Goal: Task Accomplishment & Management: Complete application form

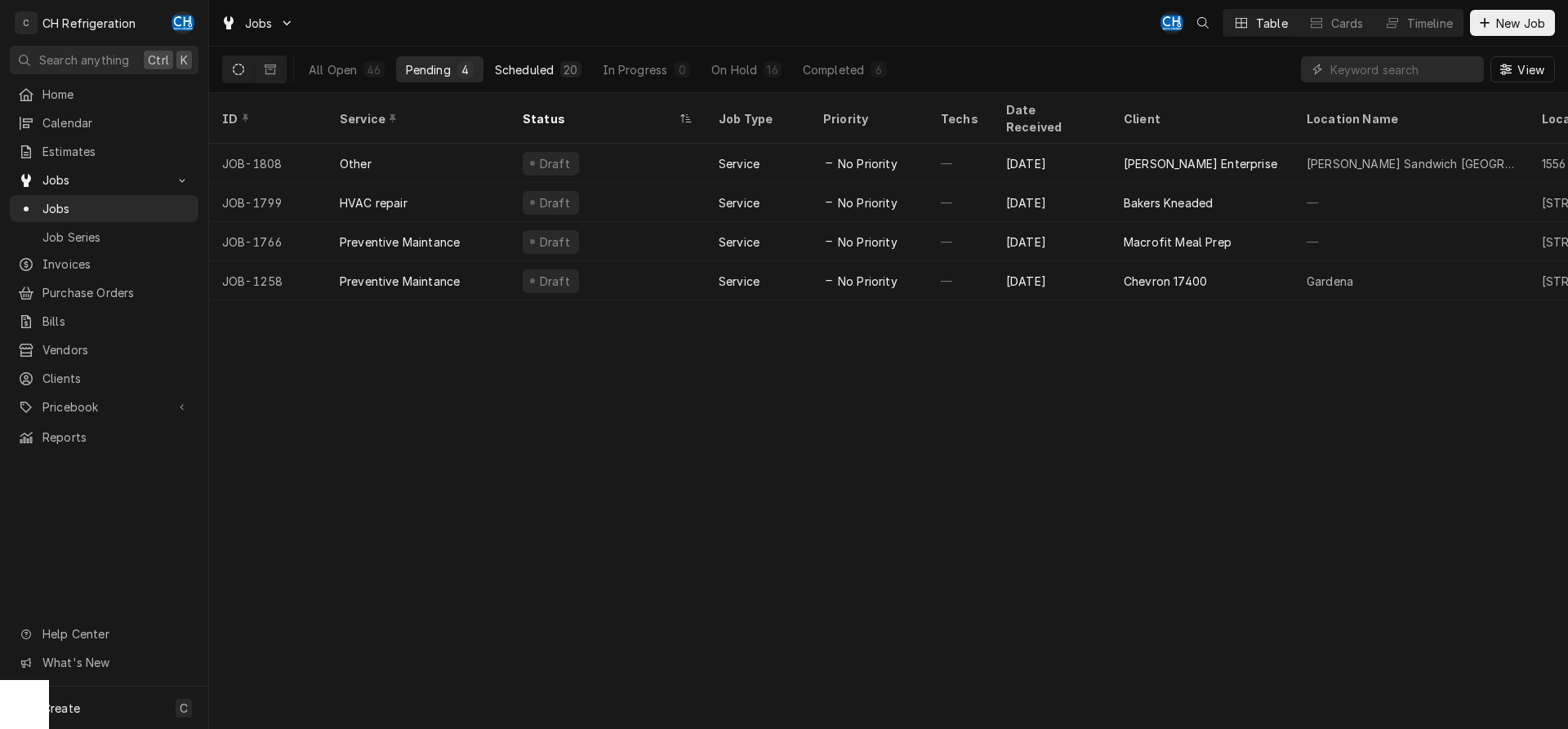
click at [550, 61] on div "Scheduled" at bounding box center [525, 70] width 59 height 17
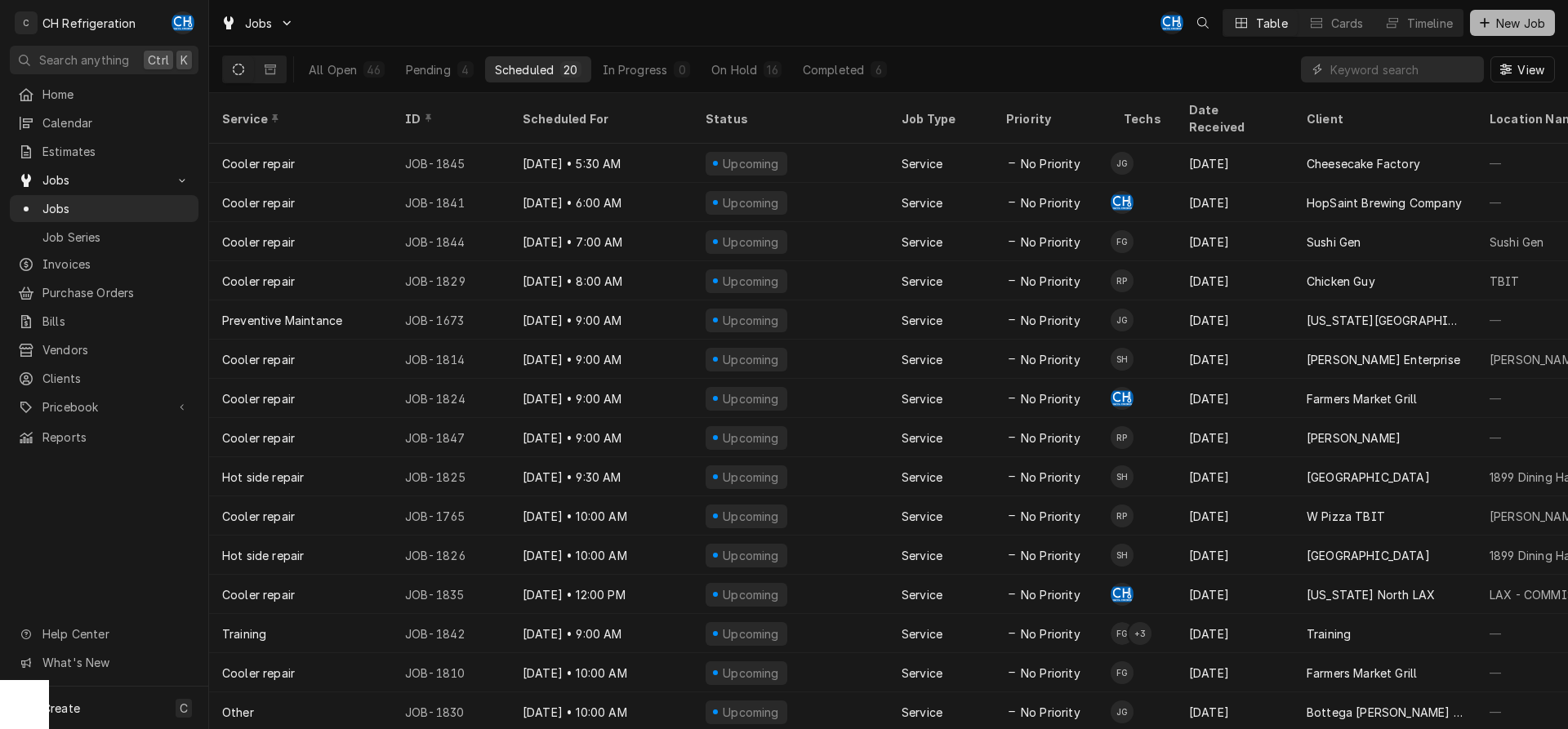
click at [1527, 17] on span "New Job" at bounding box center [1520, 23] width 56 height 17
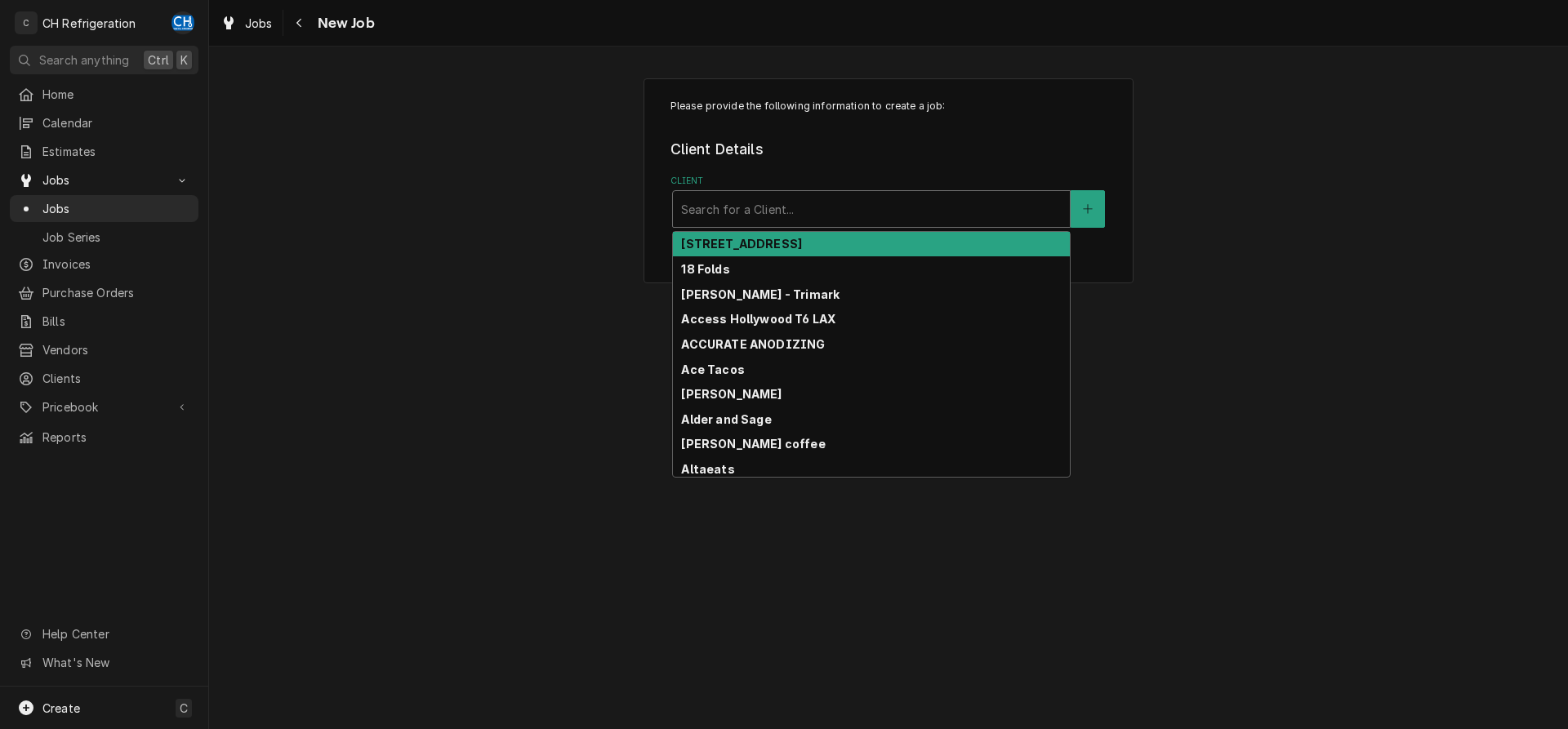
click at [842, 198] on div "Client" at bounding box center [871, 209] width 381 height 29
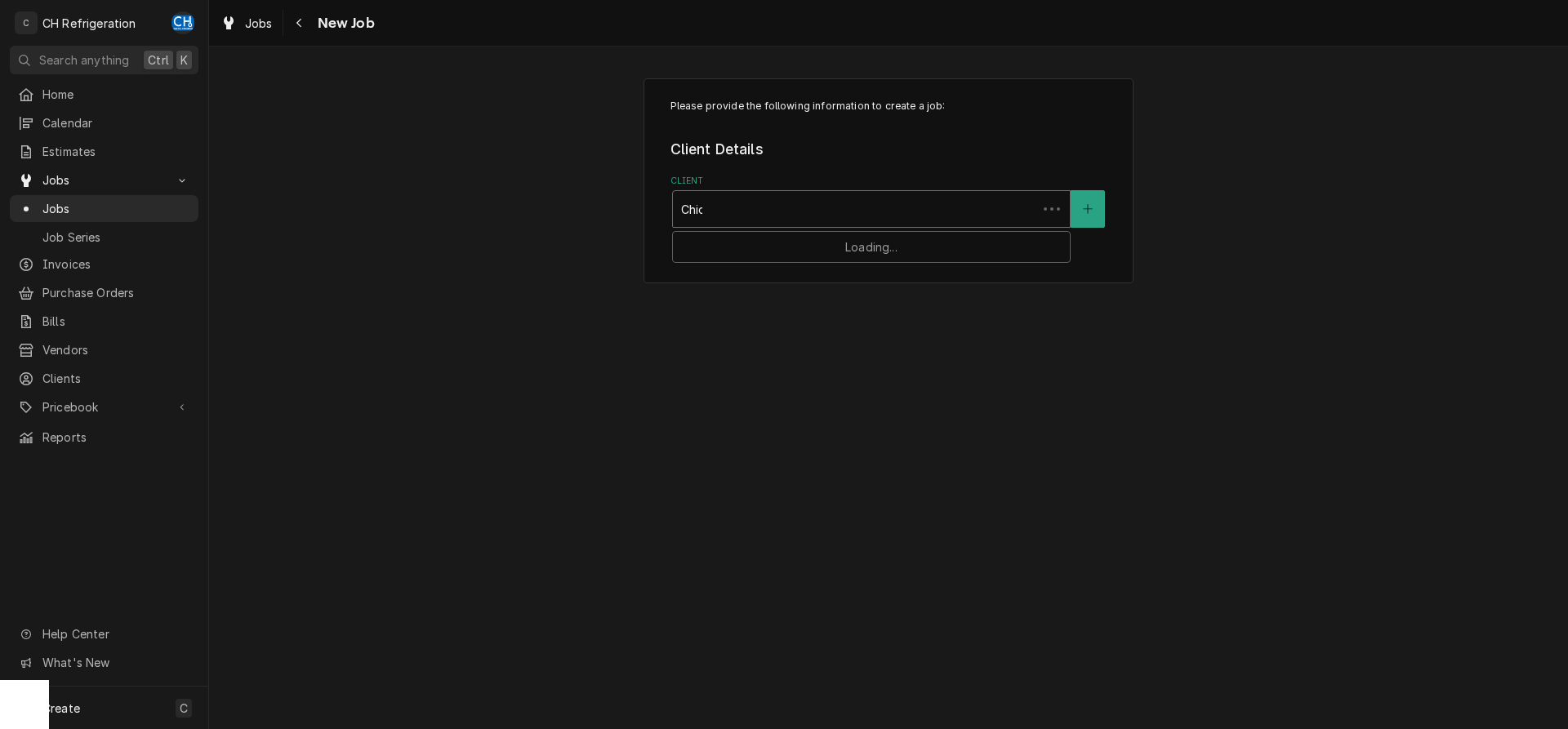
type input "Chick"
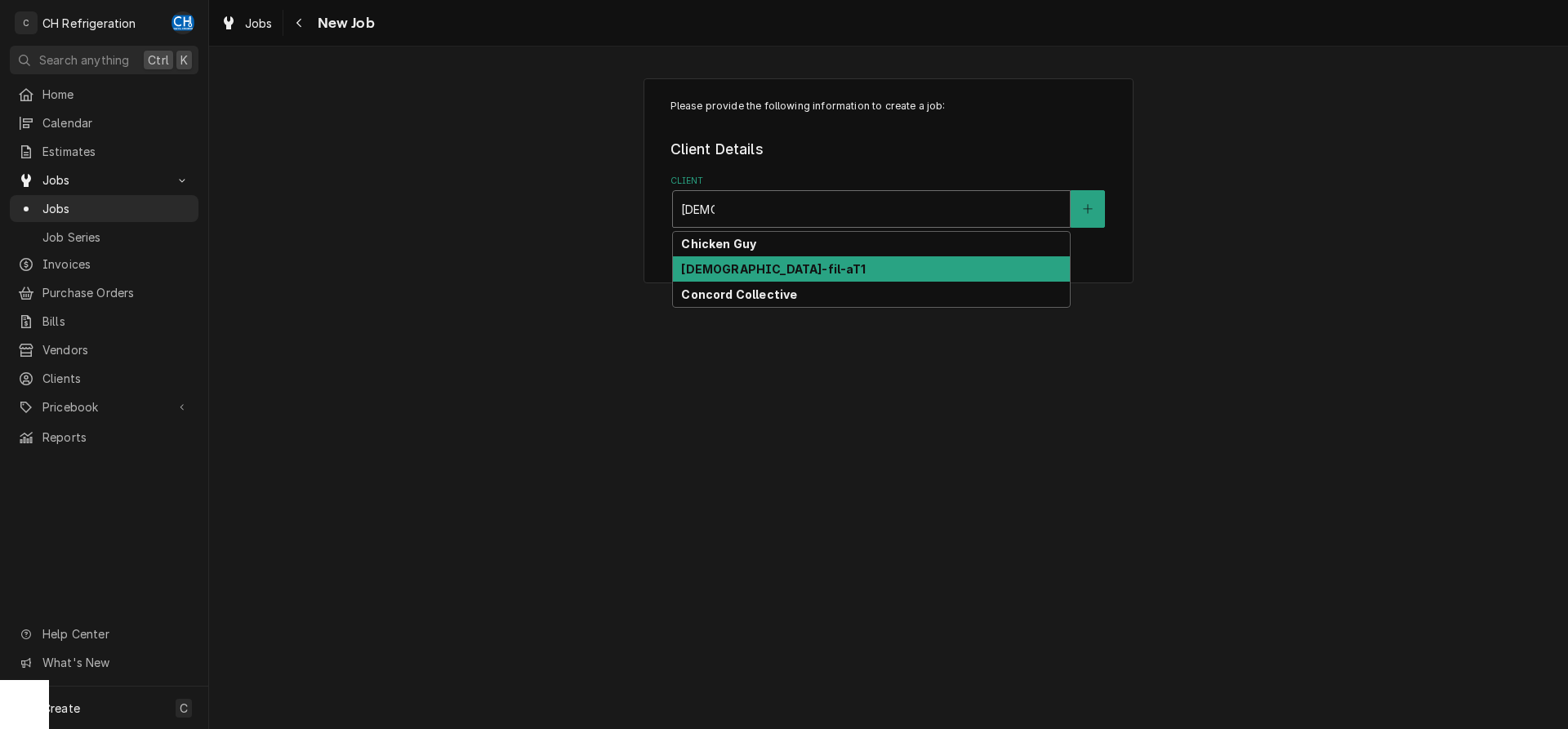
click at [790, 260] on div "[DEMOGRAPHIC_DATA]-fil-aT1" at bounding box center [871, 270] width 397 height 26
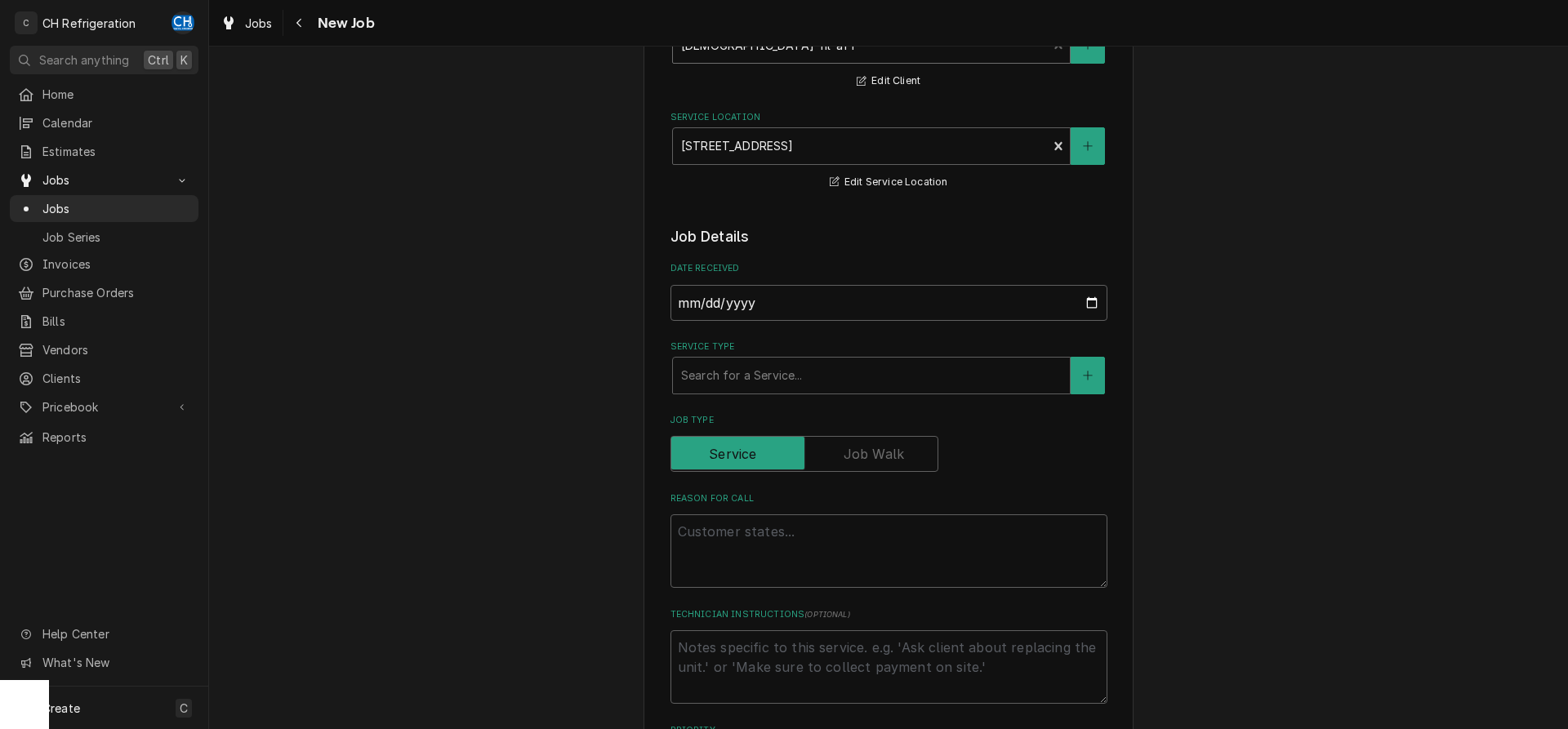
scroll to position [167, 0]
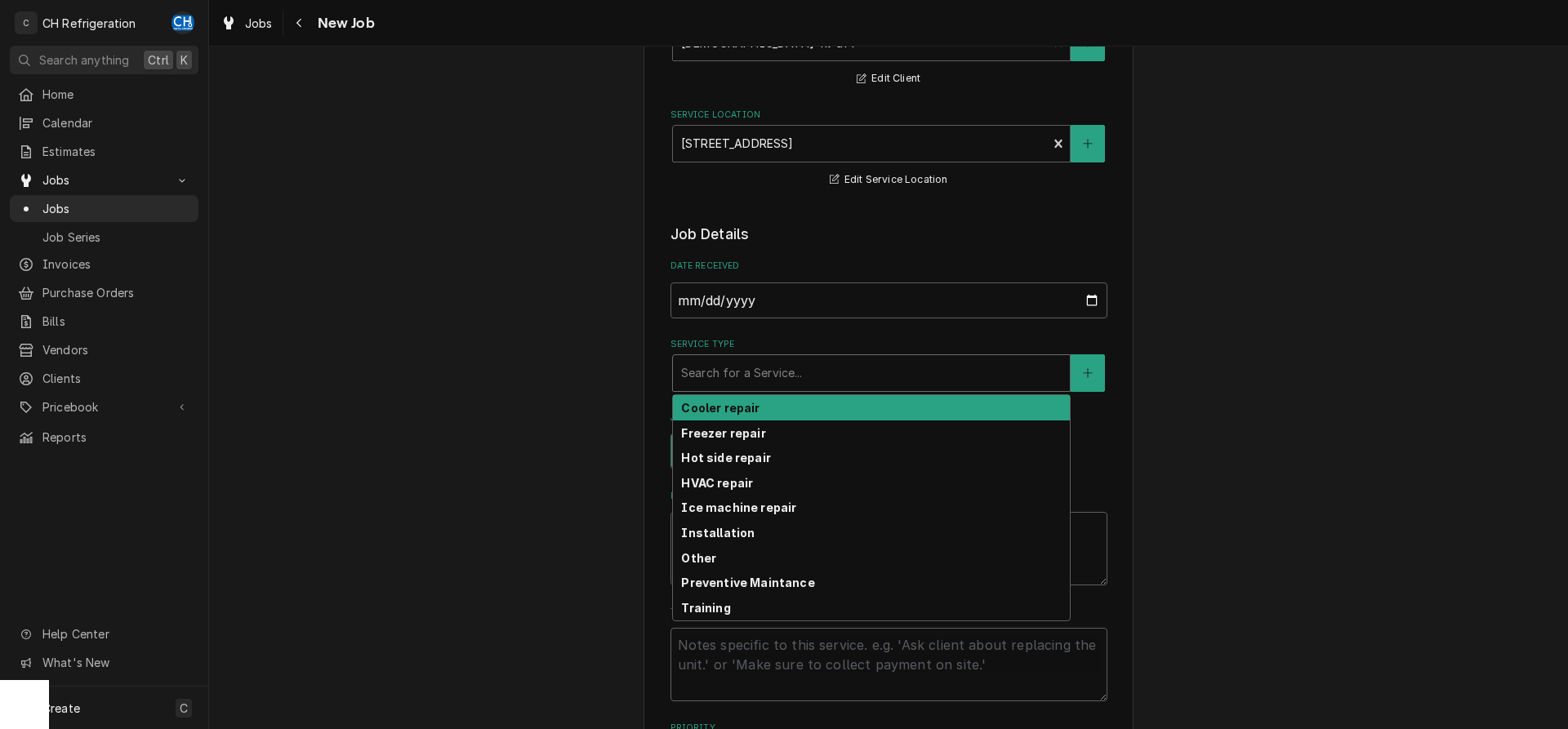
click at [862, 369] on div "Service Type" at bounding box center [871, 373] width 381 height 29
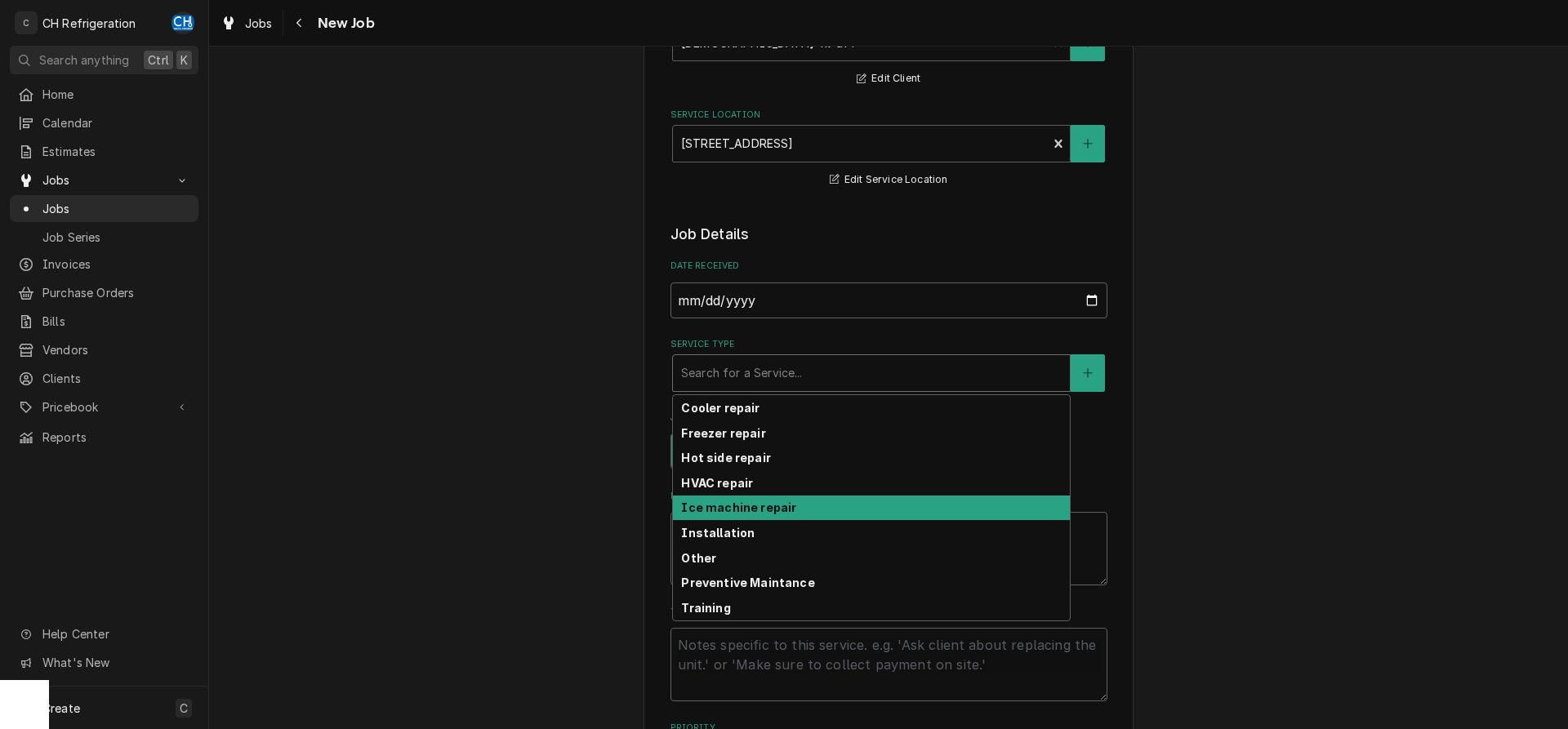
click at [756, 506] on strong "Ice machine repair" at bounding box center [739, 507] width 116 height 14
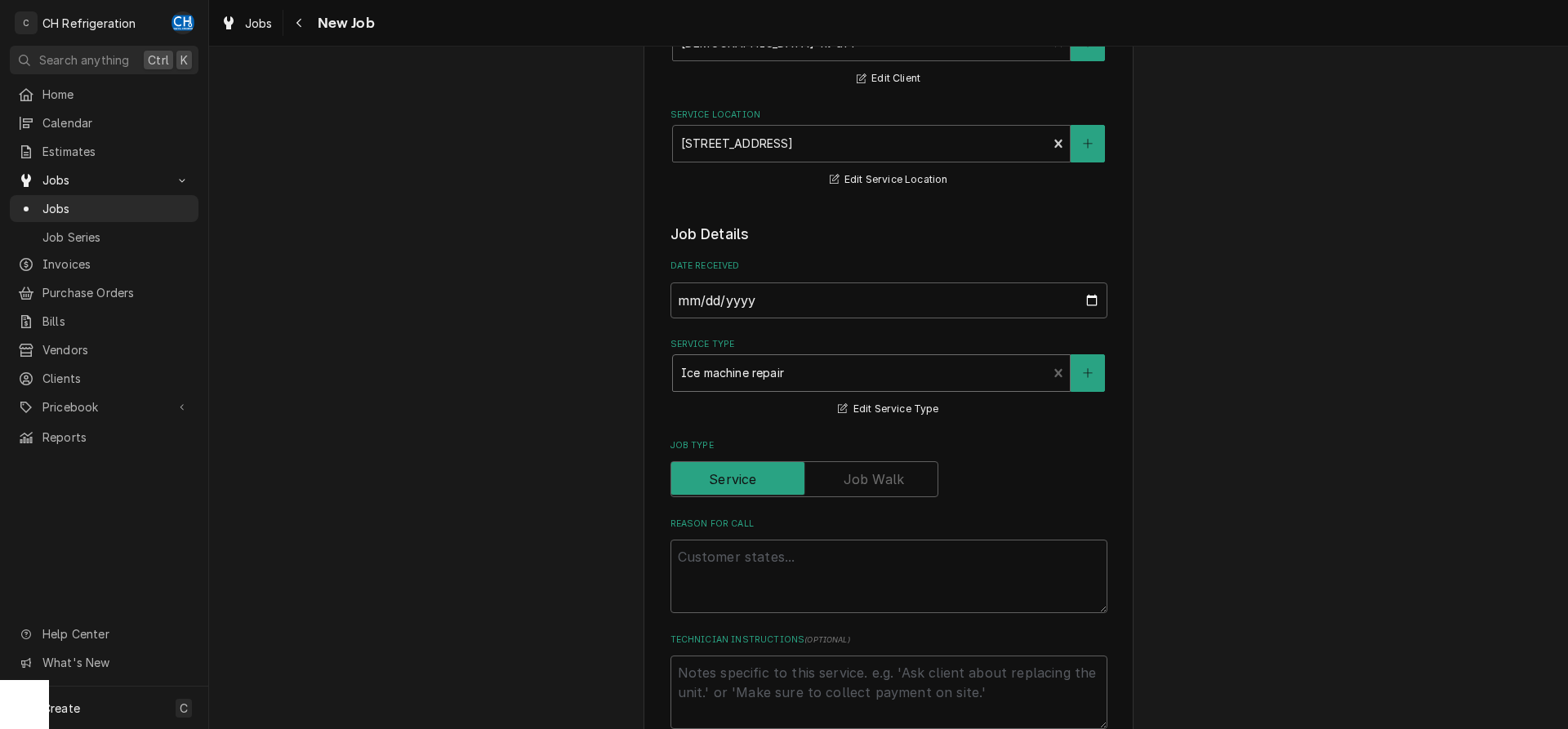
scroll to position [416, 0]
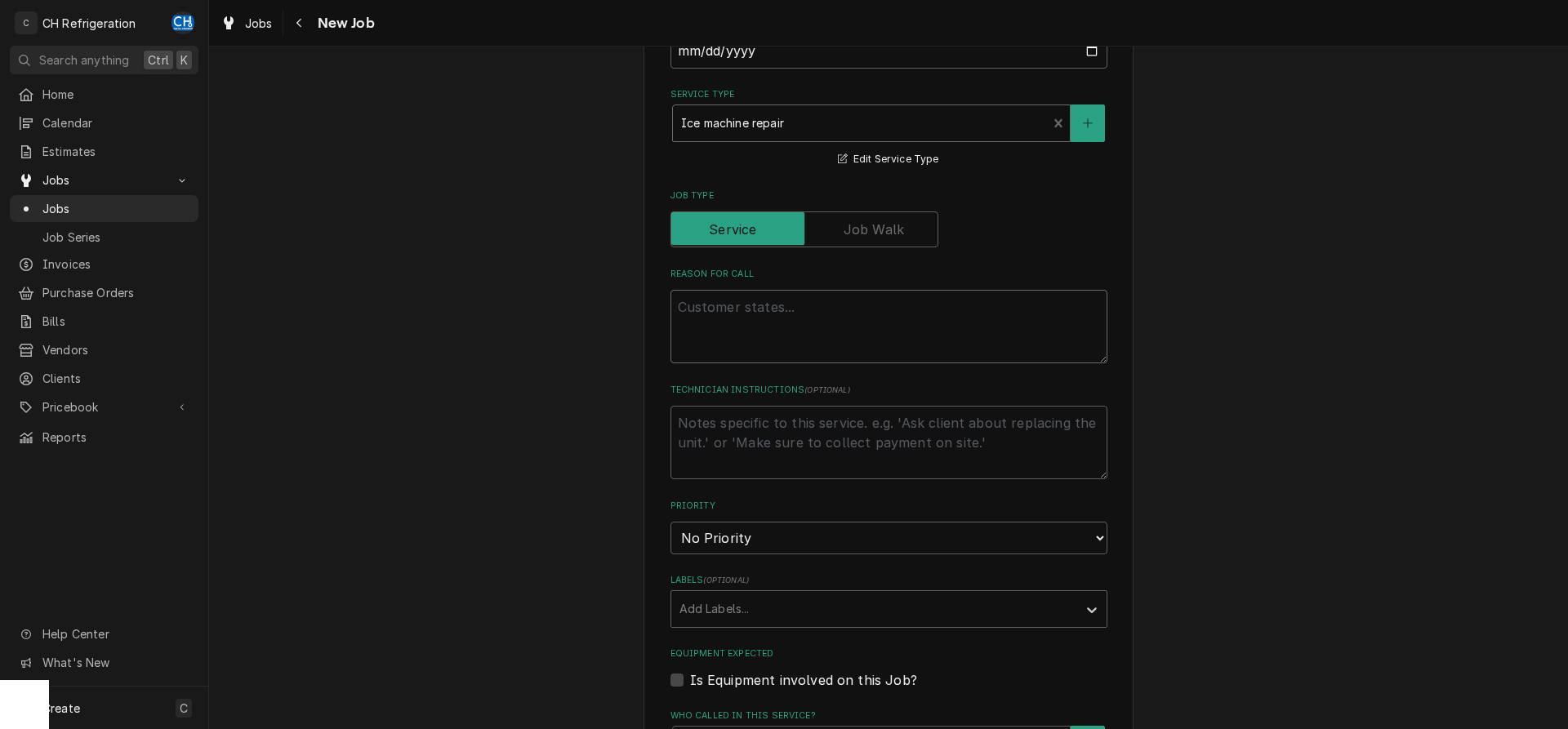
click at [760, 329] on textarea "Reason For Call" at bounding box center [889, 326] width 436 height 73
type textarea "x"
type textarea "I"
type textarea "x"
type textarea "Ic"
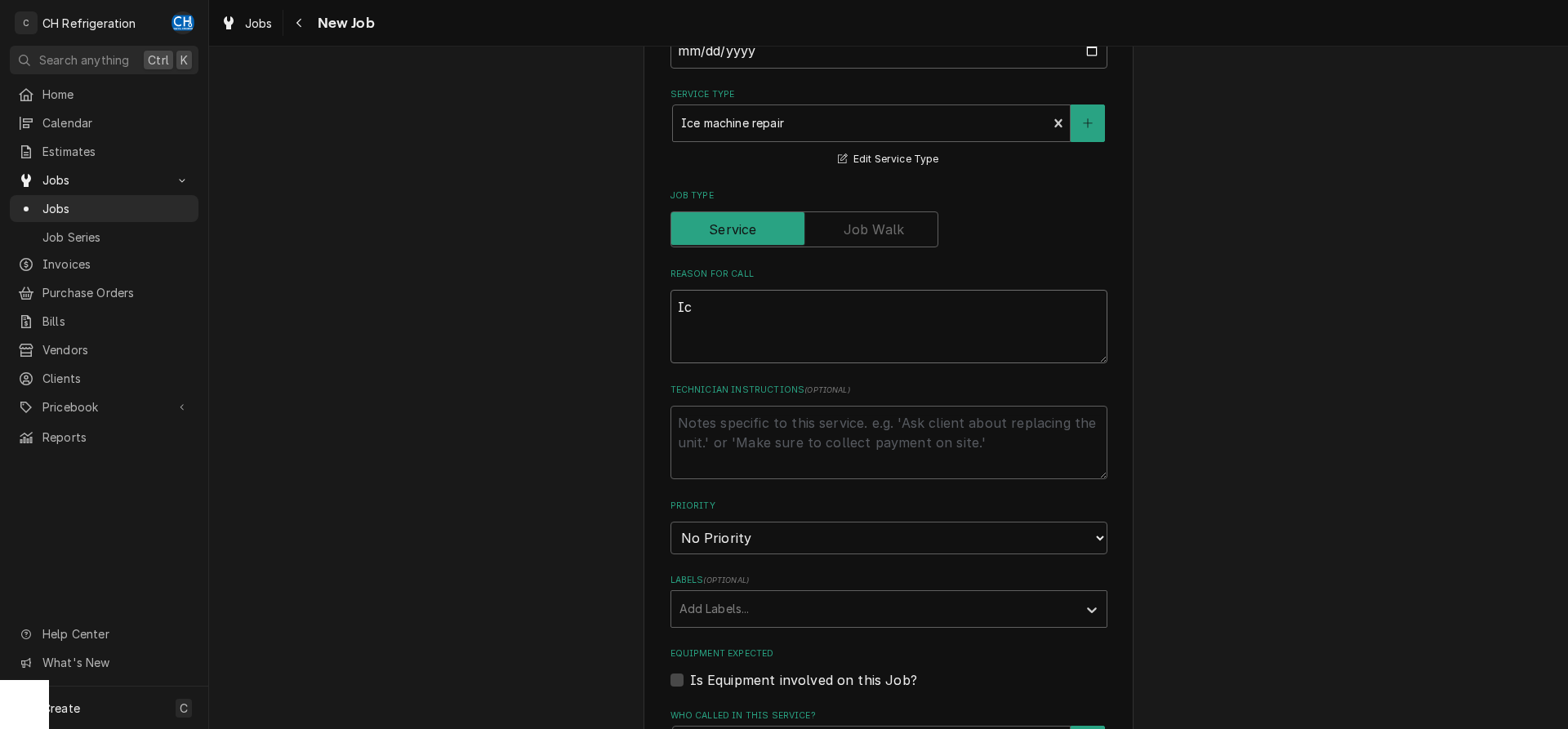
type textarea "x"
type textarea "Ice"
type textarea "x"
type textarea "Ice"
type textarea "x"
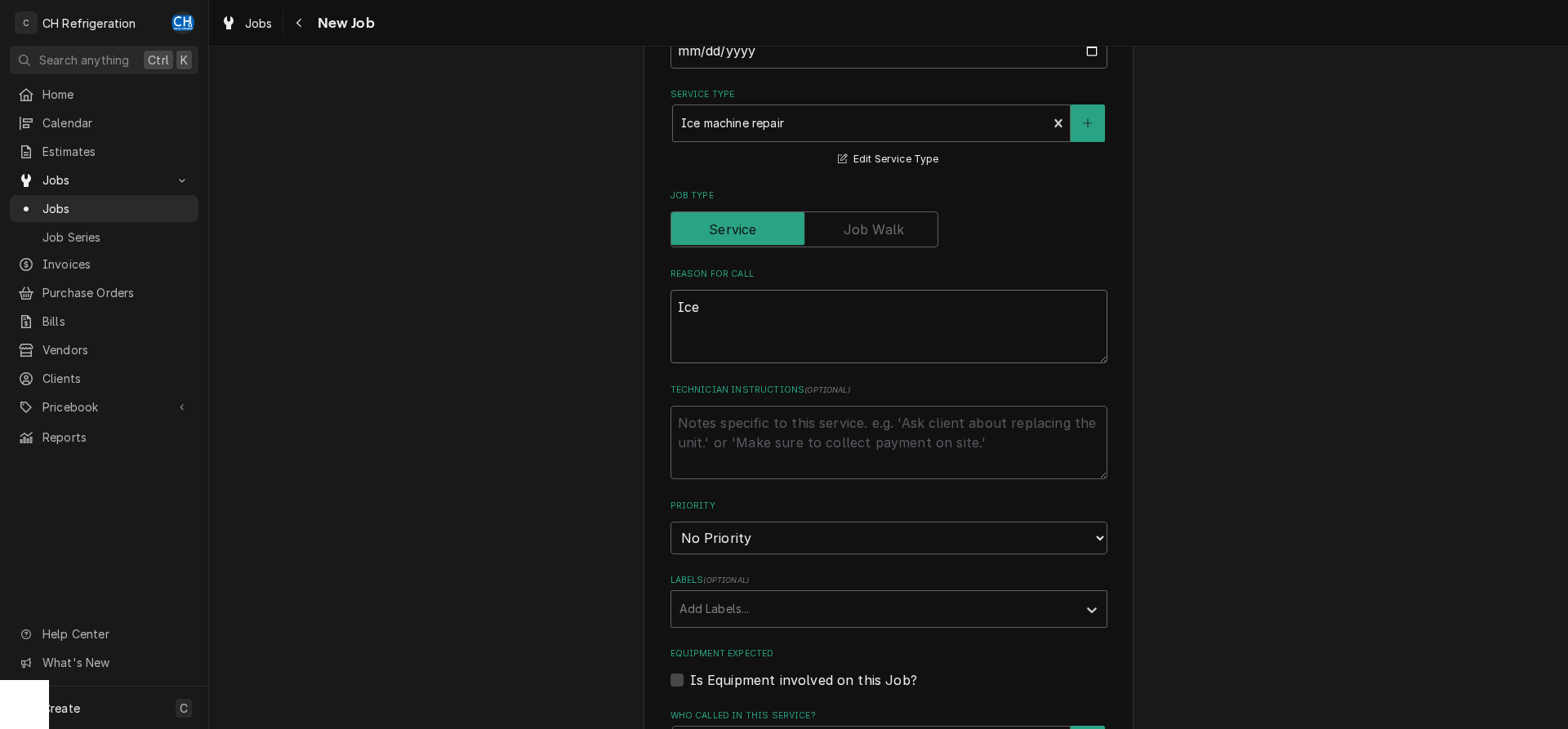
type textarea "Ice m"
type textarea "x"
type textarea "Ice ma"
type textarea "x"
type textarea "Ice mah"
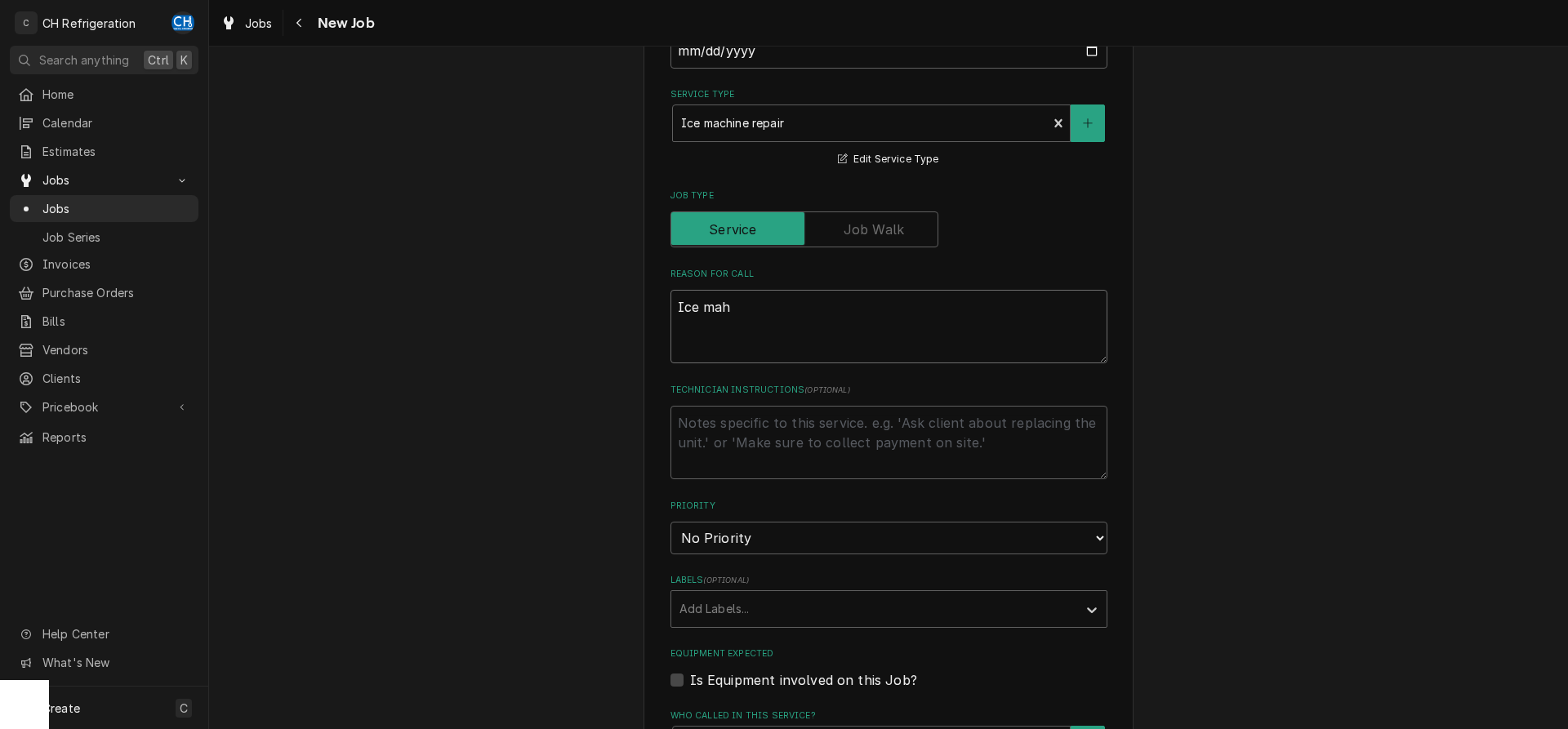
type textarea "x"
type textarea "Ice mahc"
type textarea "x"
type textarea "Ice mahci"
type textarea "x"
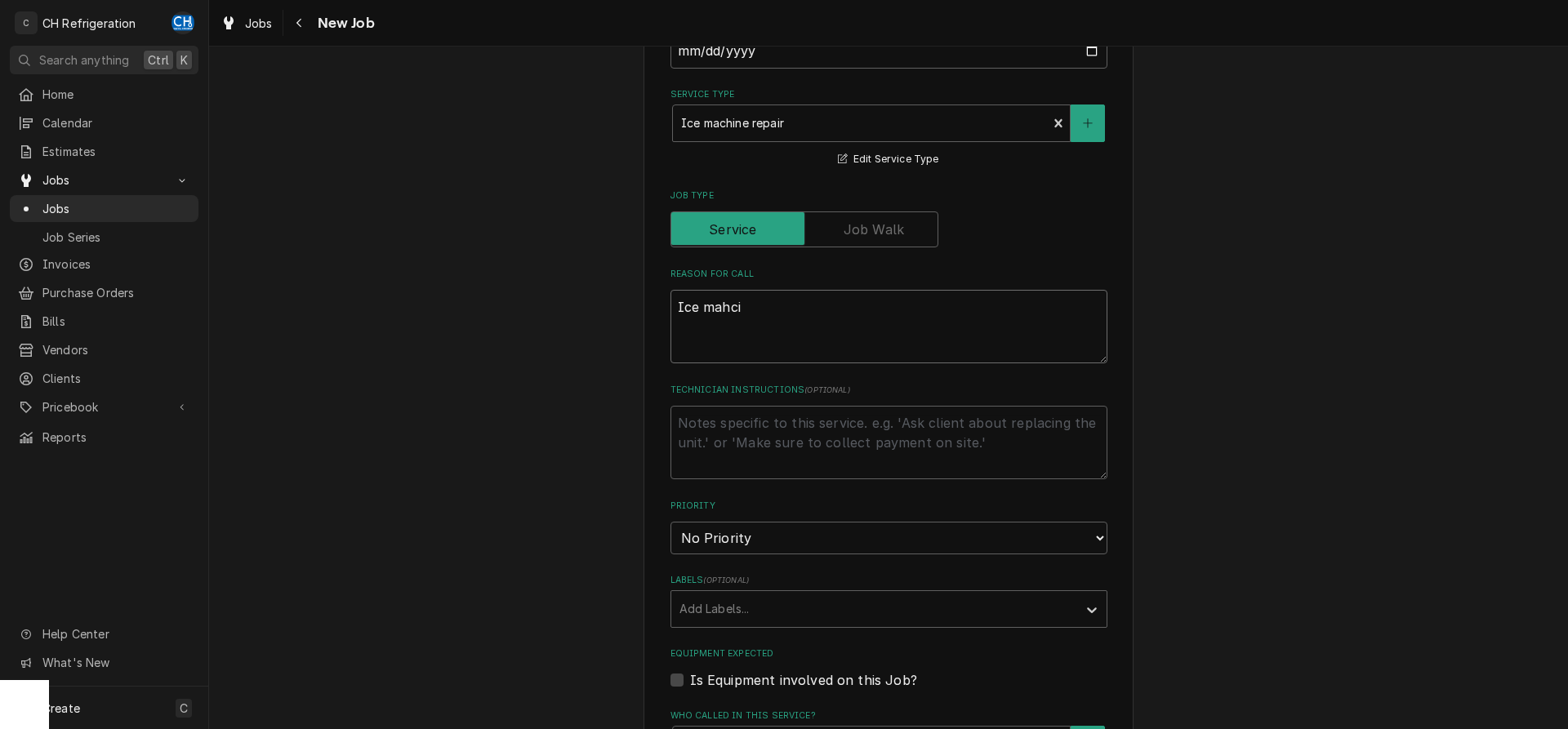
type textarea "Ice mahcin"
type textarea "x"
type textarea "Ice mahci"
type textarea "x"
type textarea "Ice mahc"
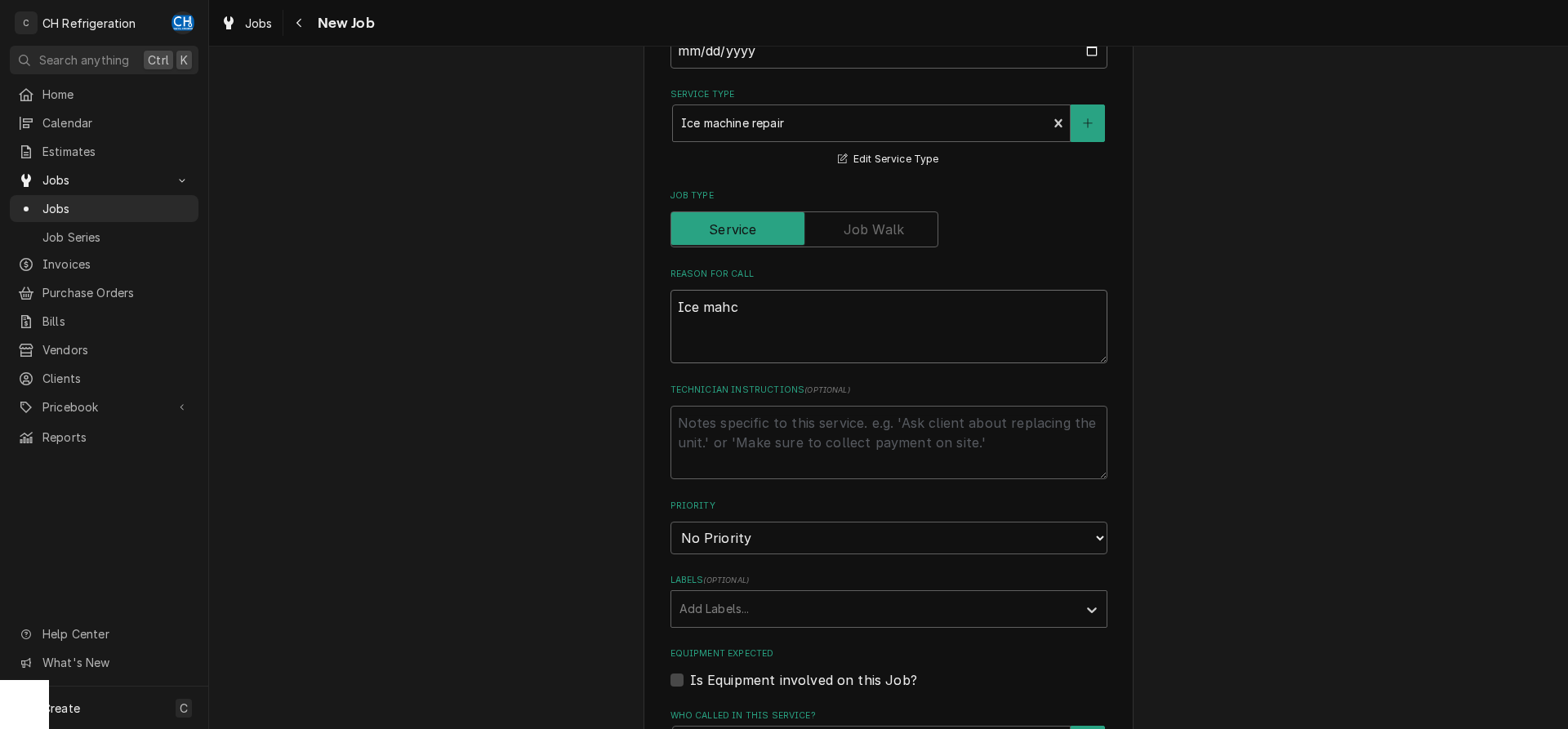
type textarea "x"
type textarea "Ice mah"
type textarea "x"
type textarea "Ice ma"
type textarea "x"
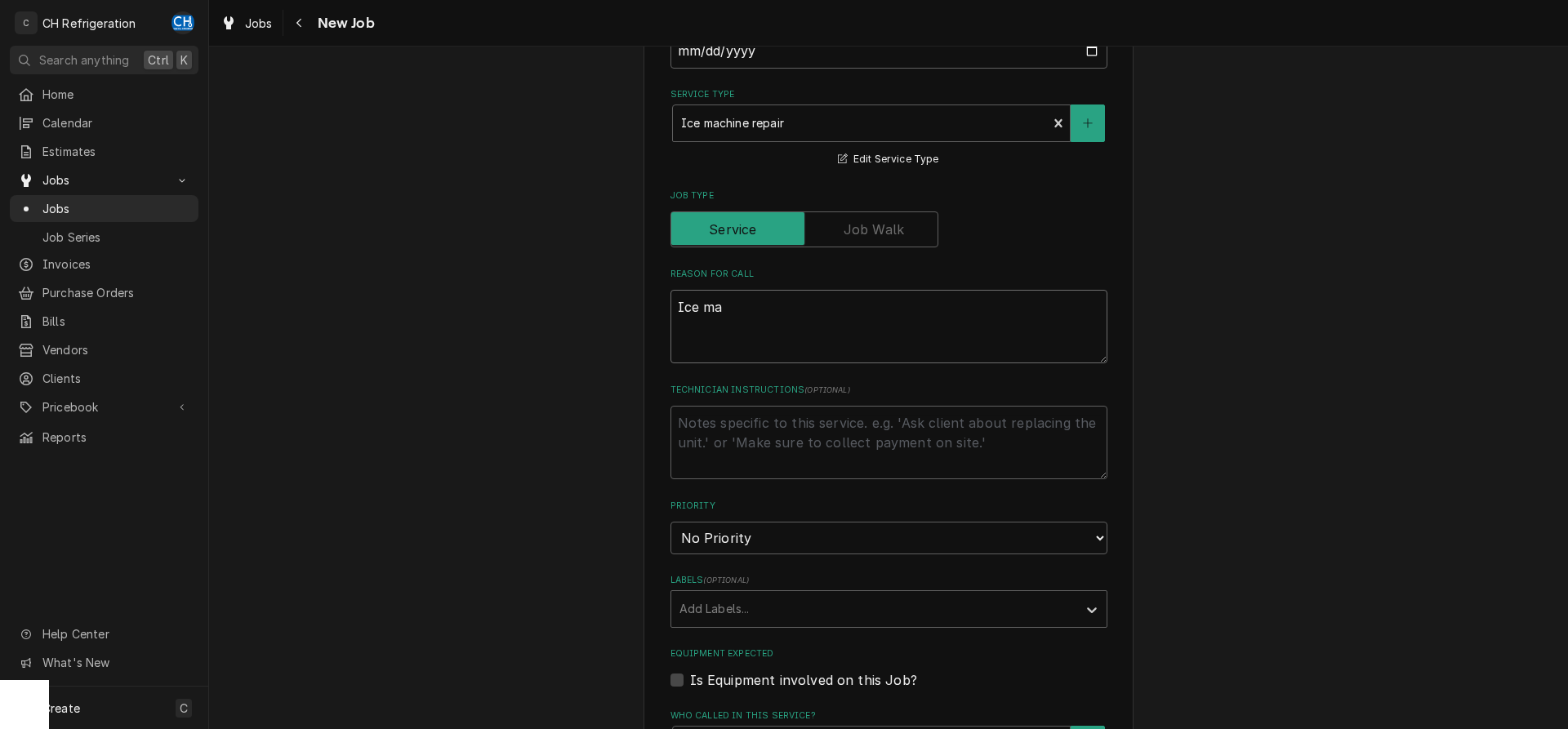
type textarea "Ice mac"
type textarea "x"
type textarea "Ice mach"
type textarea "x"
type textarea "Ice machi"
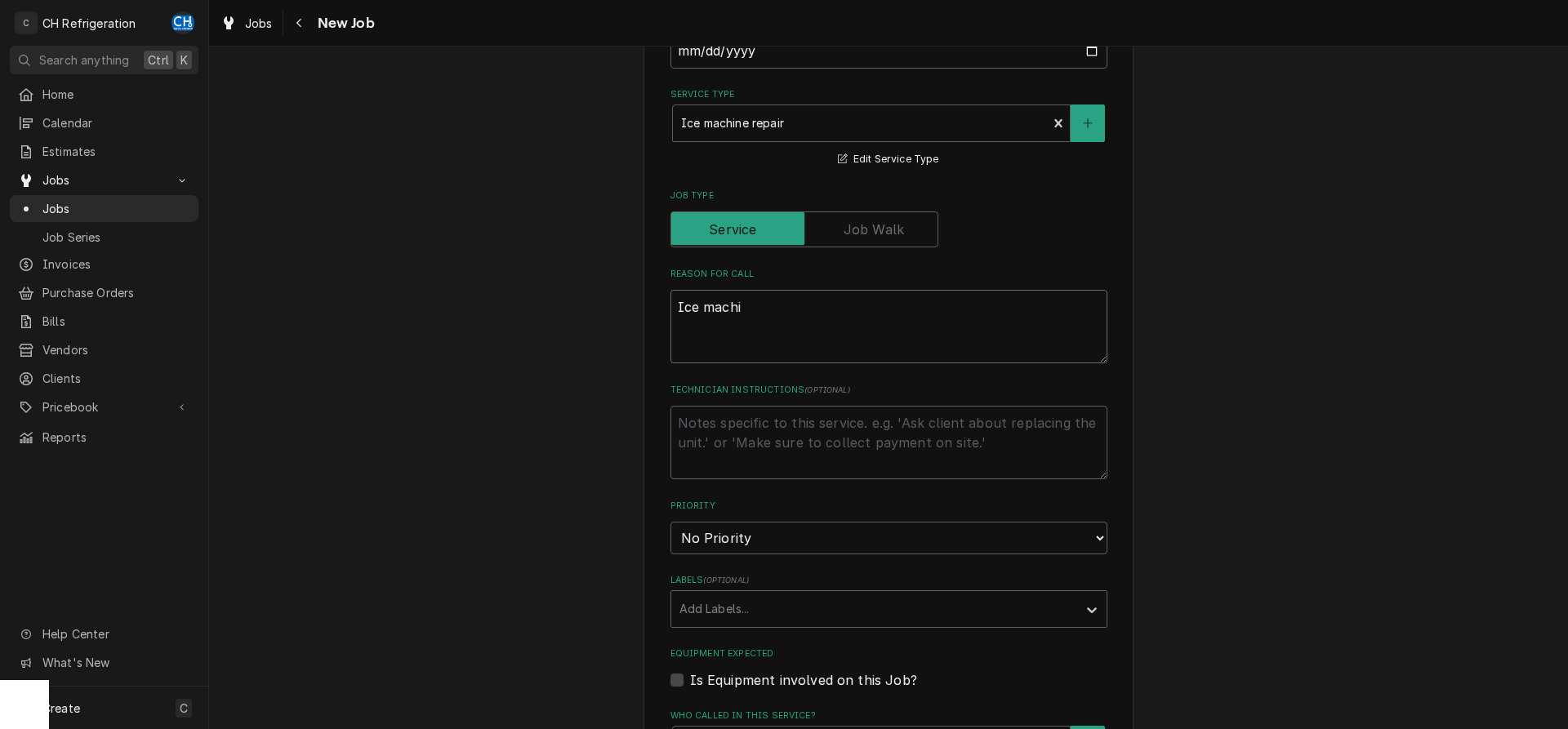
type textarea "x"
type textarea "Ice machin"
type textarea "x"
type textarea "Ice machine"
type textarea "x"
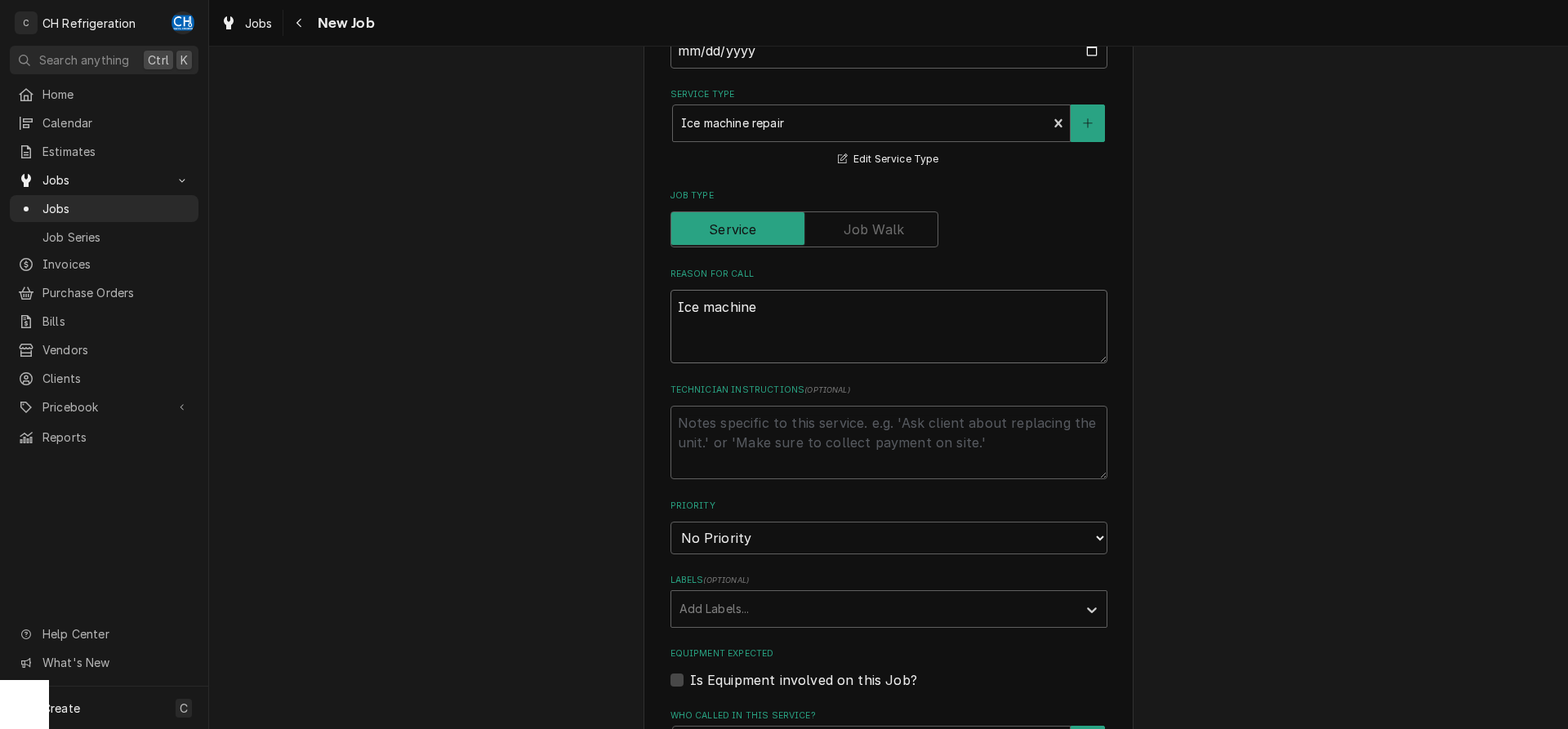
type textarea "Ice machine"
type textarea "x"
type textarea "Ice machine s"
type textarea "x"
type textarea "Ice machine st"
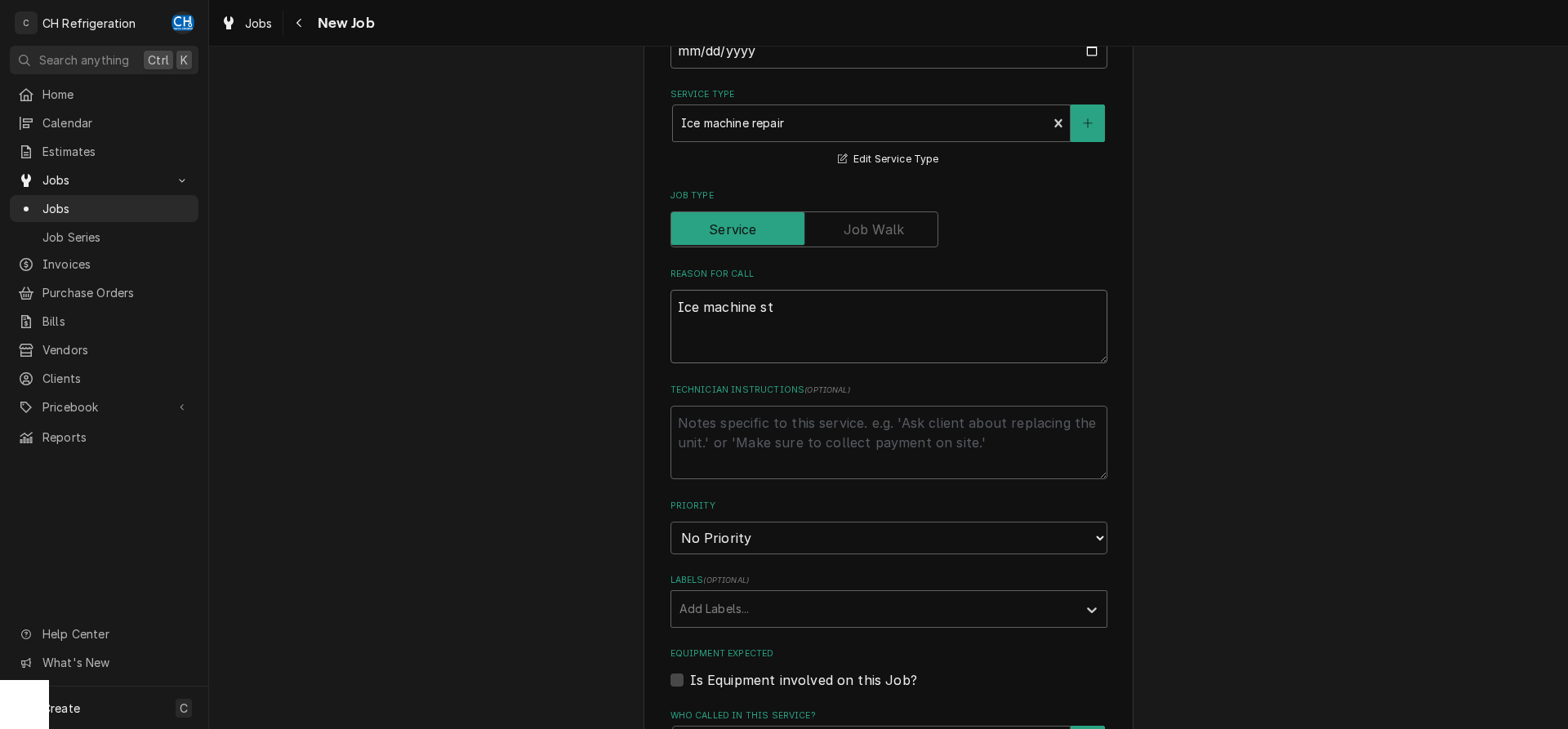
type textarea "x"
type textarea "Ice machine sto"
type textarea "x"
type textarea "Ice machine stop"
type textarea "x"
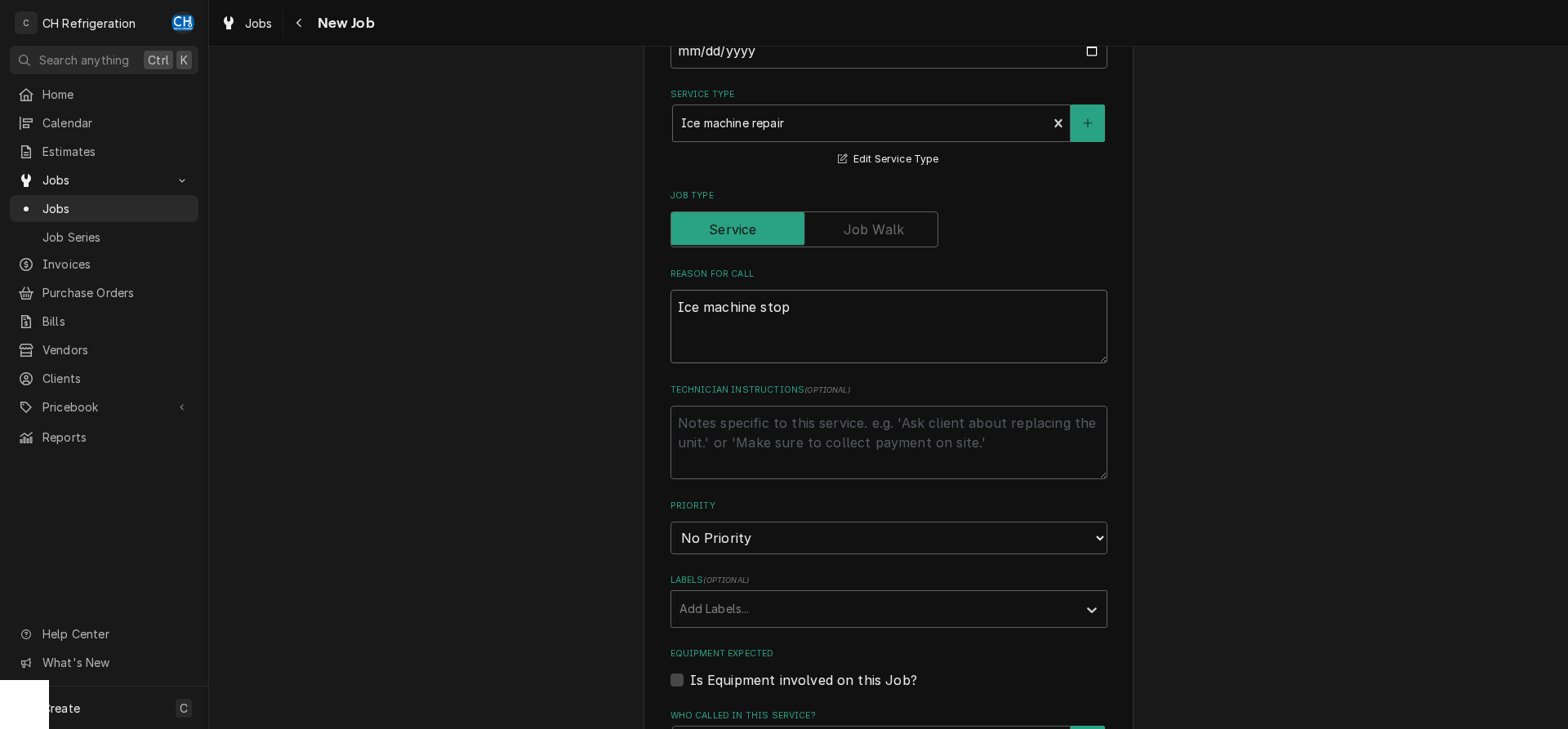
type textarea "Ice machine stopp"
type textarea "x"
type textarea "Ice machine stoppe"
type textarea "x"
type textarea "Ice machine stopped"
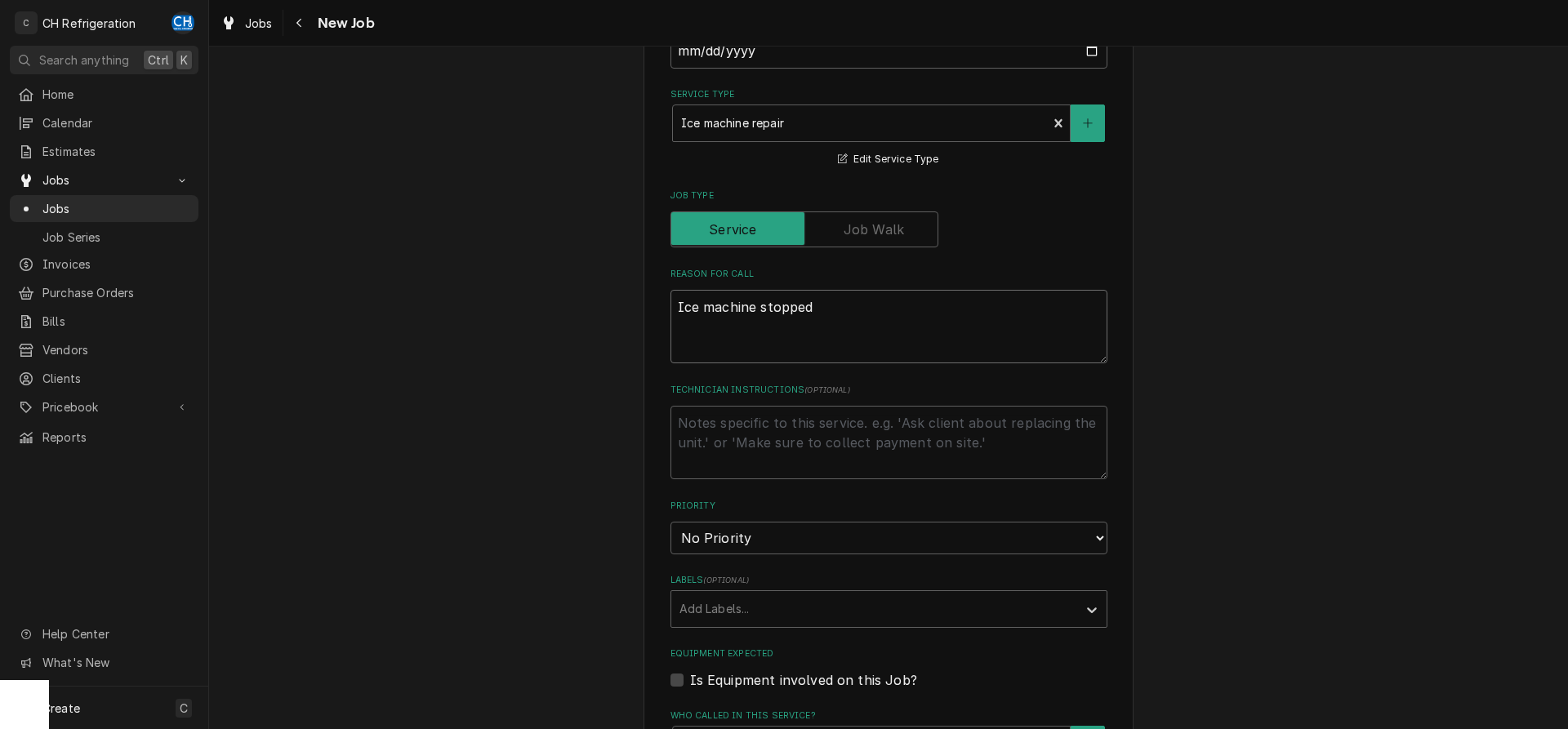
type textarea "x"
type textarea "Ice machine stopped"
type textarea "x"
type textarea "Ice machine stopped w"
type textarea "x"
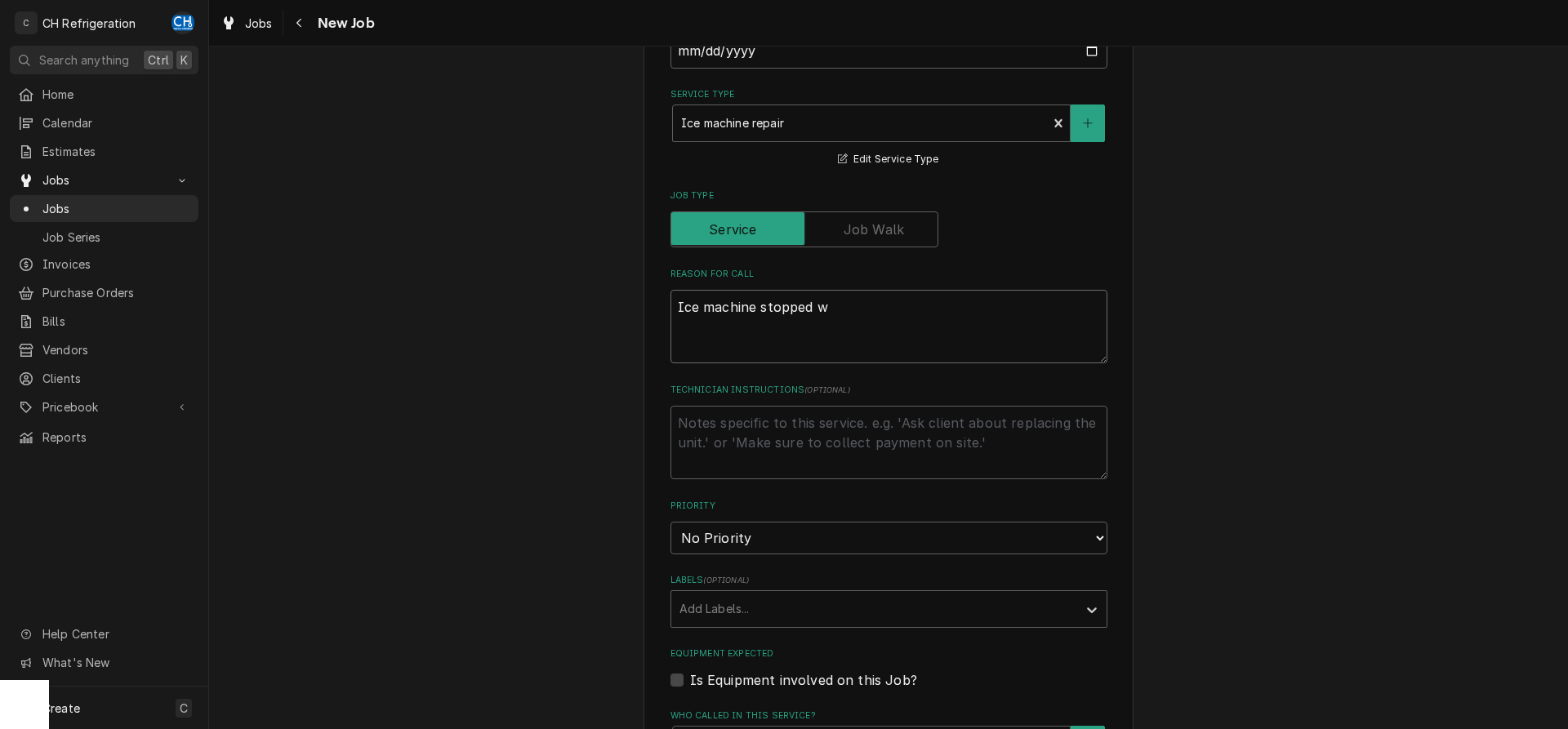
type textarea "Ice machine stopped wo"
type textarea "x"
type textarea "Ice machine stopped wor"
type textarea "x"
type textarea "Ice machine stopped work"
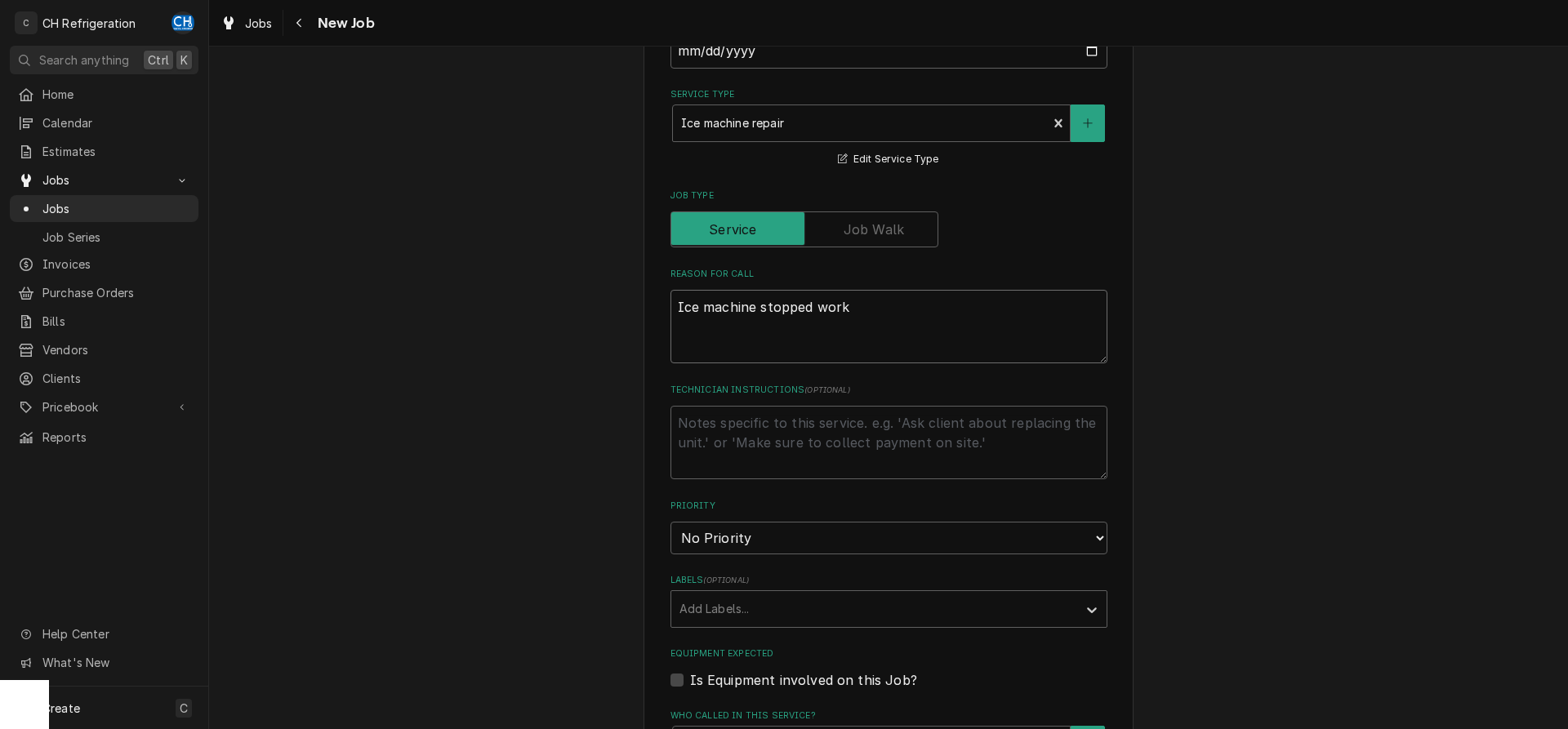
type textarea "x"
type textarea "Ice machine stopped worki"
type textarea "x"
type textarea "Ice machine stopped workin"
type textarea "x"
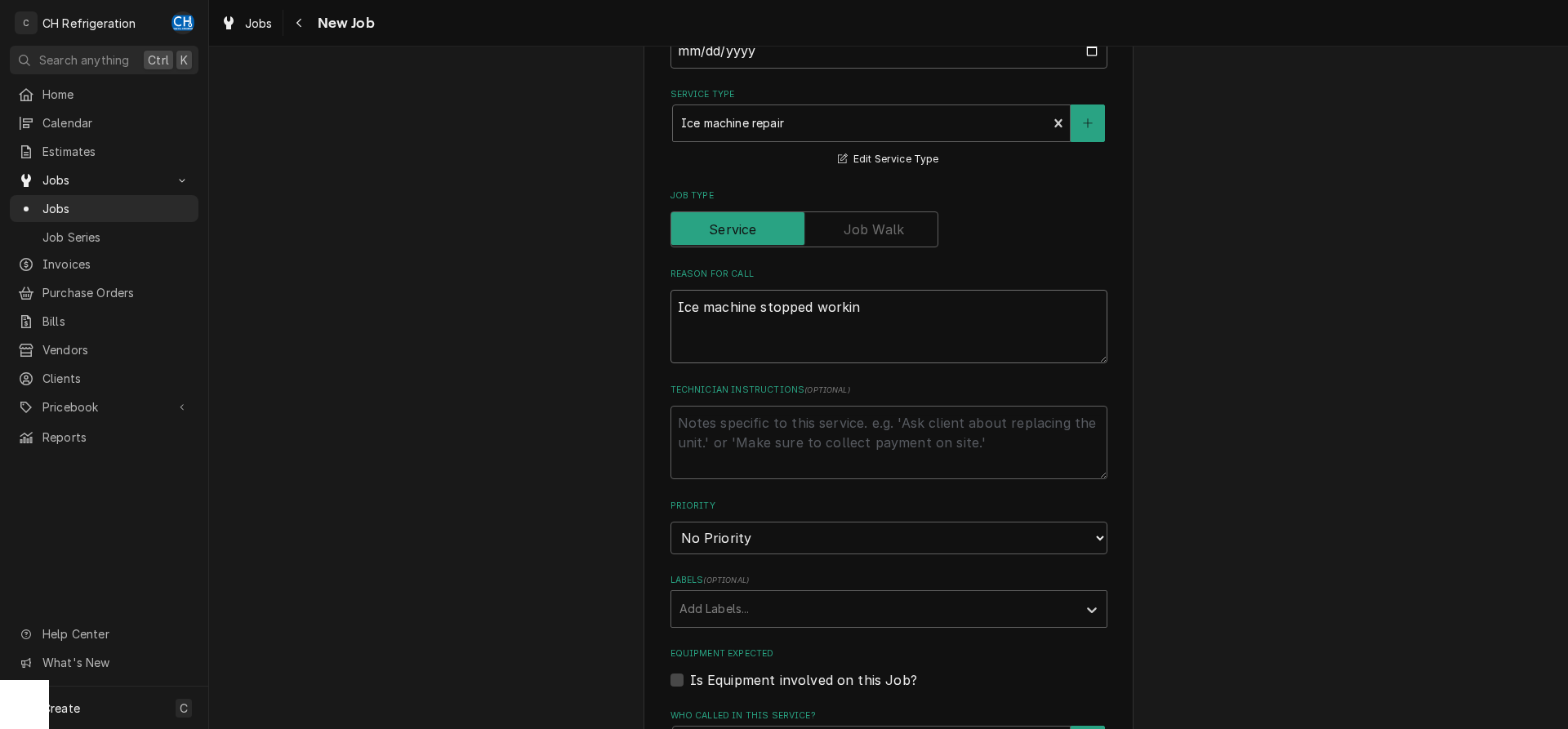
type textarea "Ice machine stopped working"
type textarea "x"
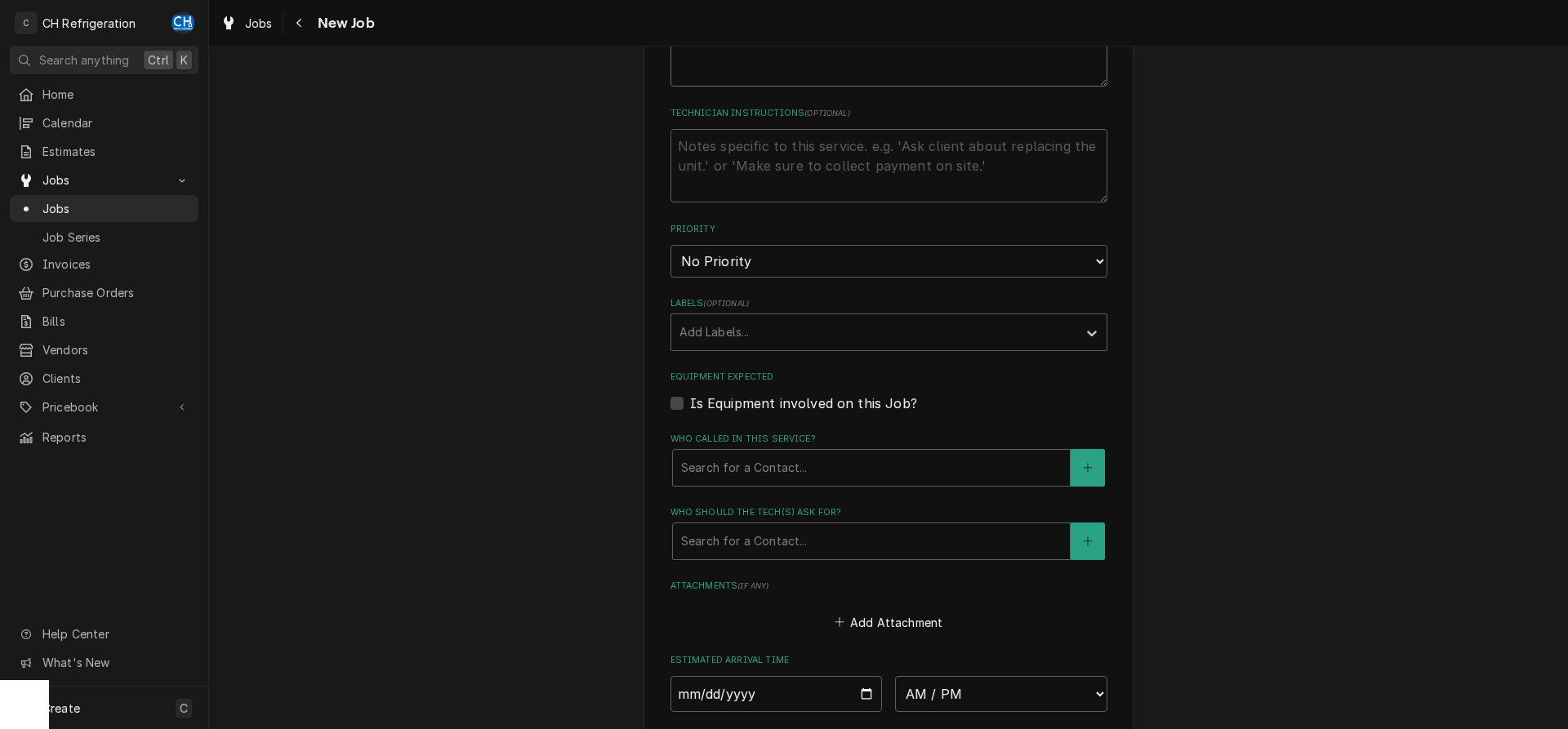
scroll to position [749, 0]
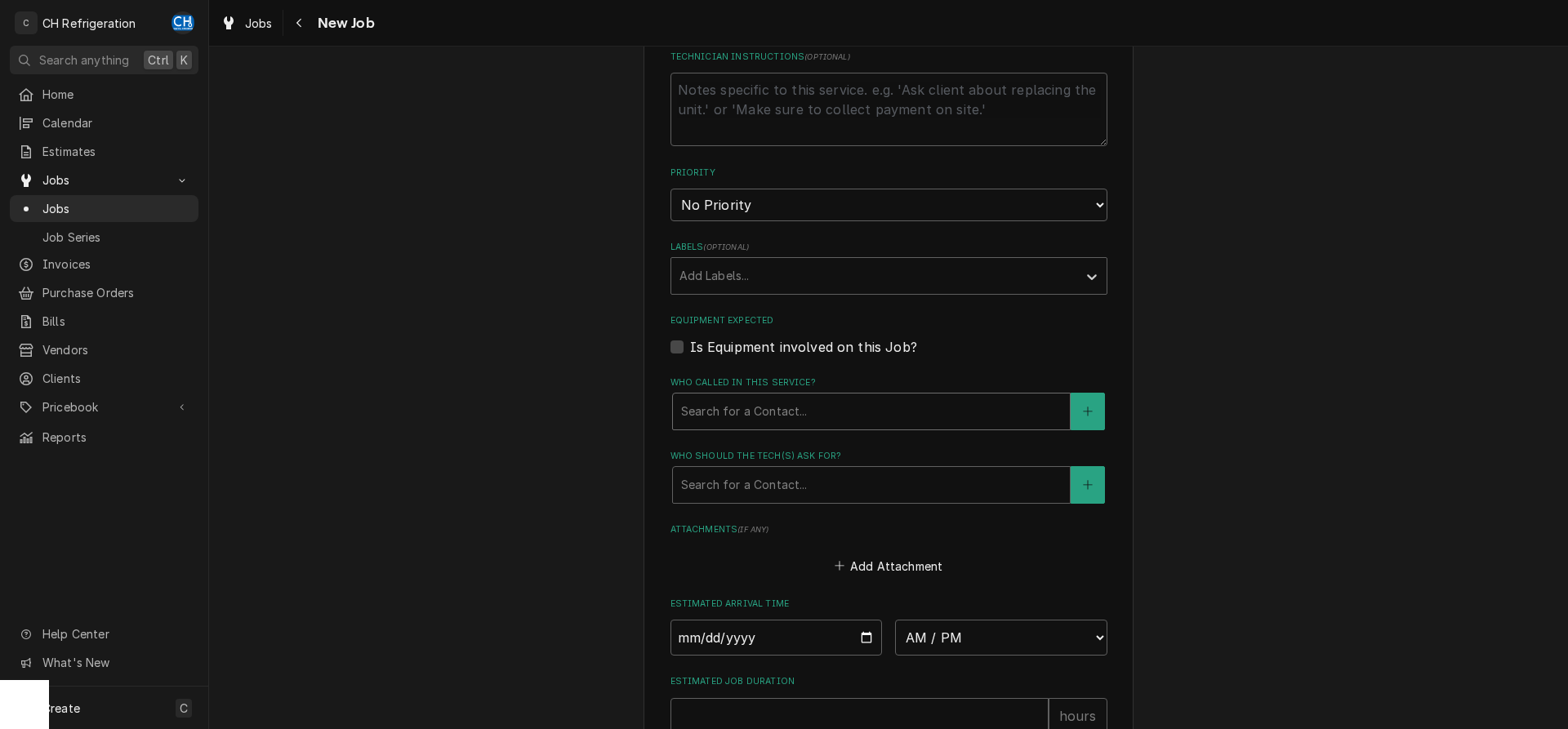
type textarea "Ice machine stopped working"
click at [767, 414] on div "Who called in this service?" at bounding box center [871, 412] width 381 height 29
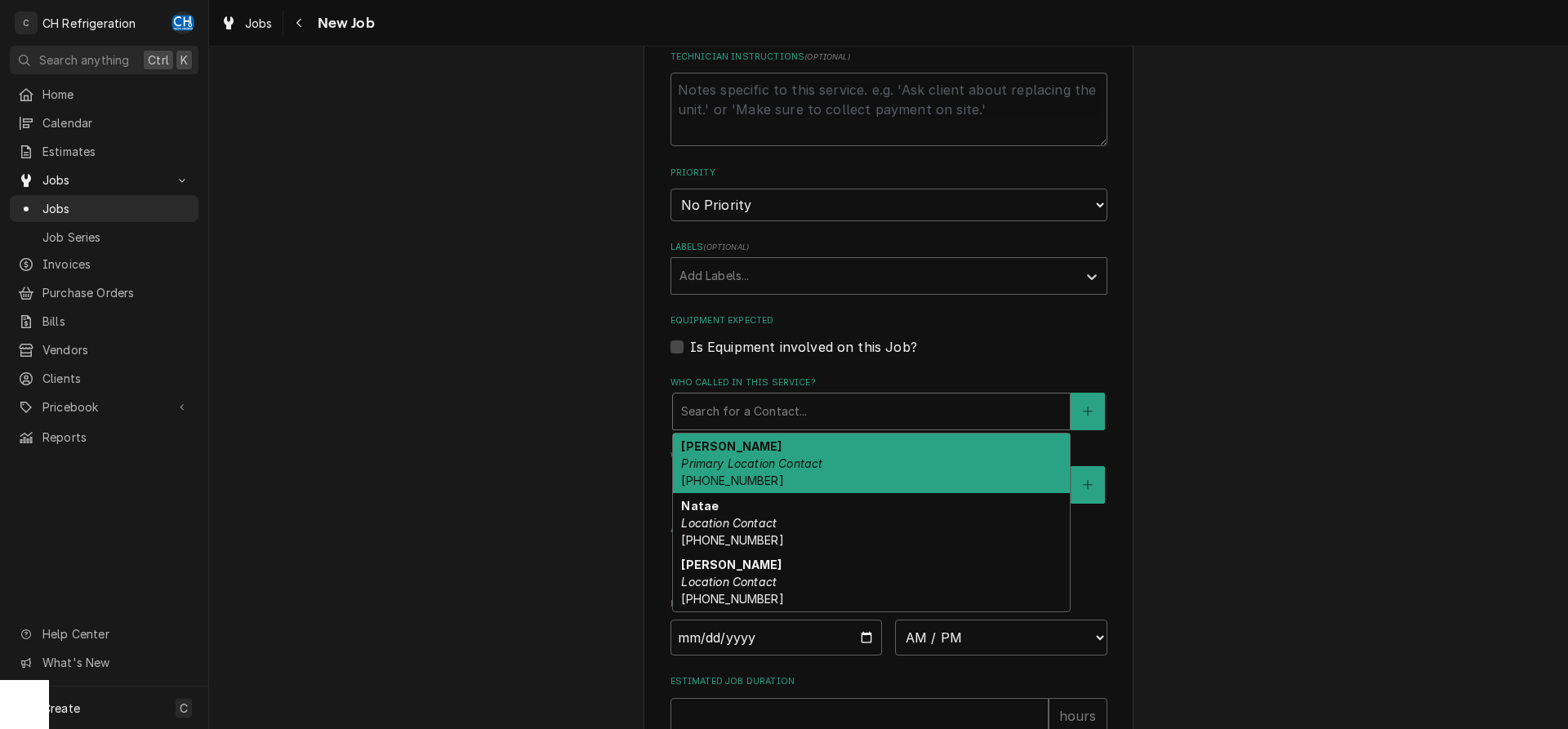
click at [759, 451] on div "Jannette Primary Location Contact (323) 270-9524" at bounding box center [871, 463] width 397 height 60
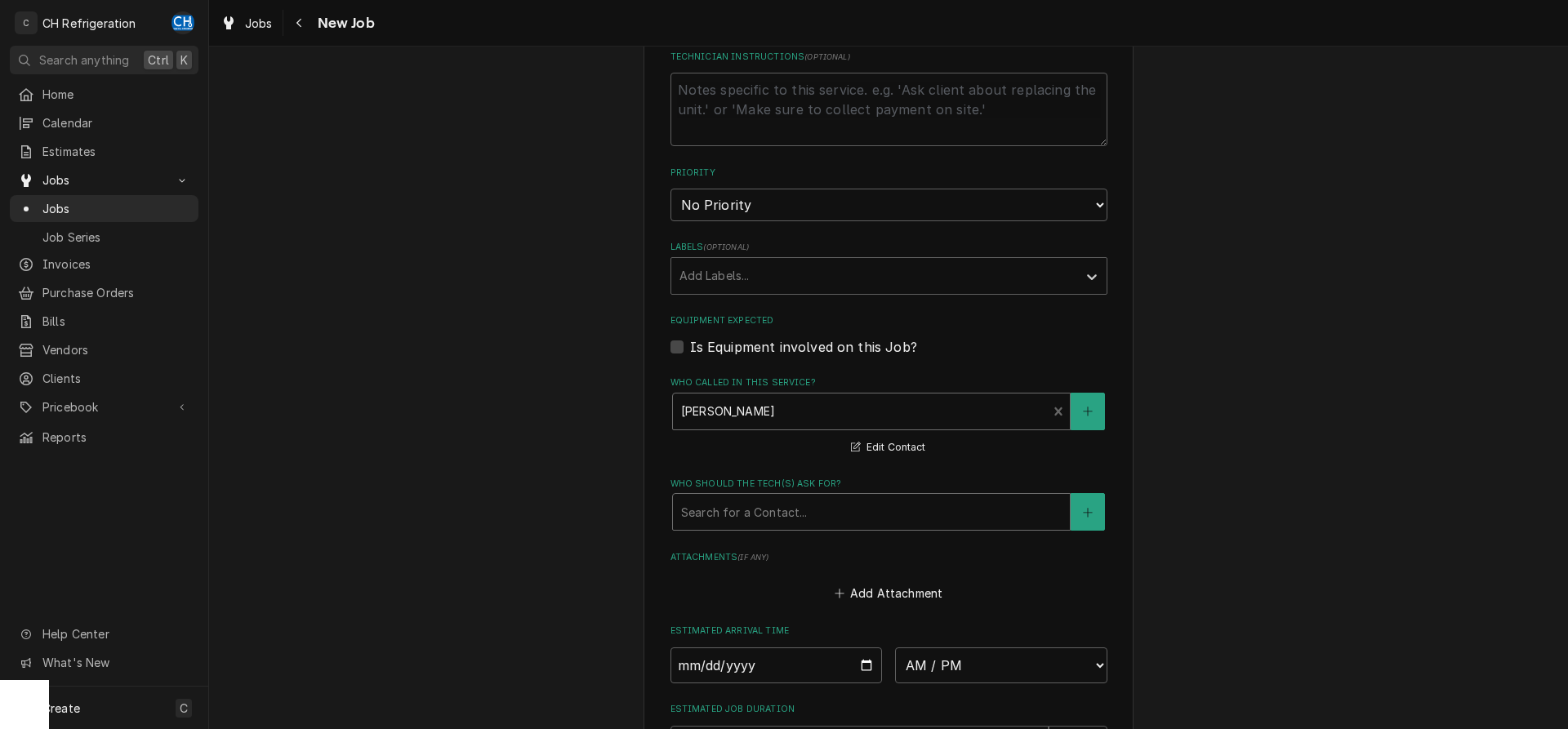
drag, startPoint x: 839, startPoint y: 502, endPoint x: 825, endPoint y: 527, distance: 28.7
click at [839, 503] on div "Who should the tech(s) ask for?" at bounding box center [871, 512] width 381 height 29
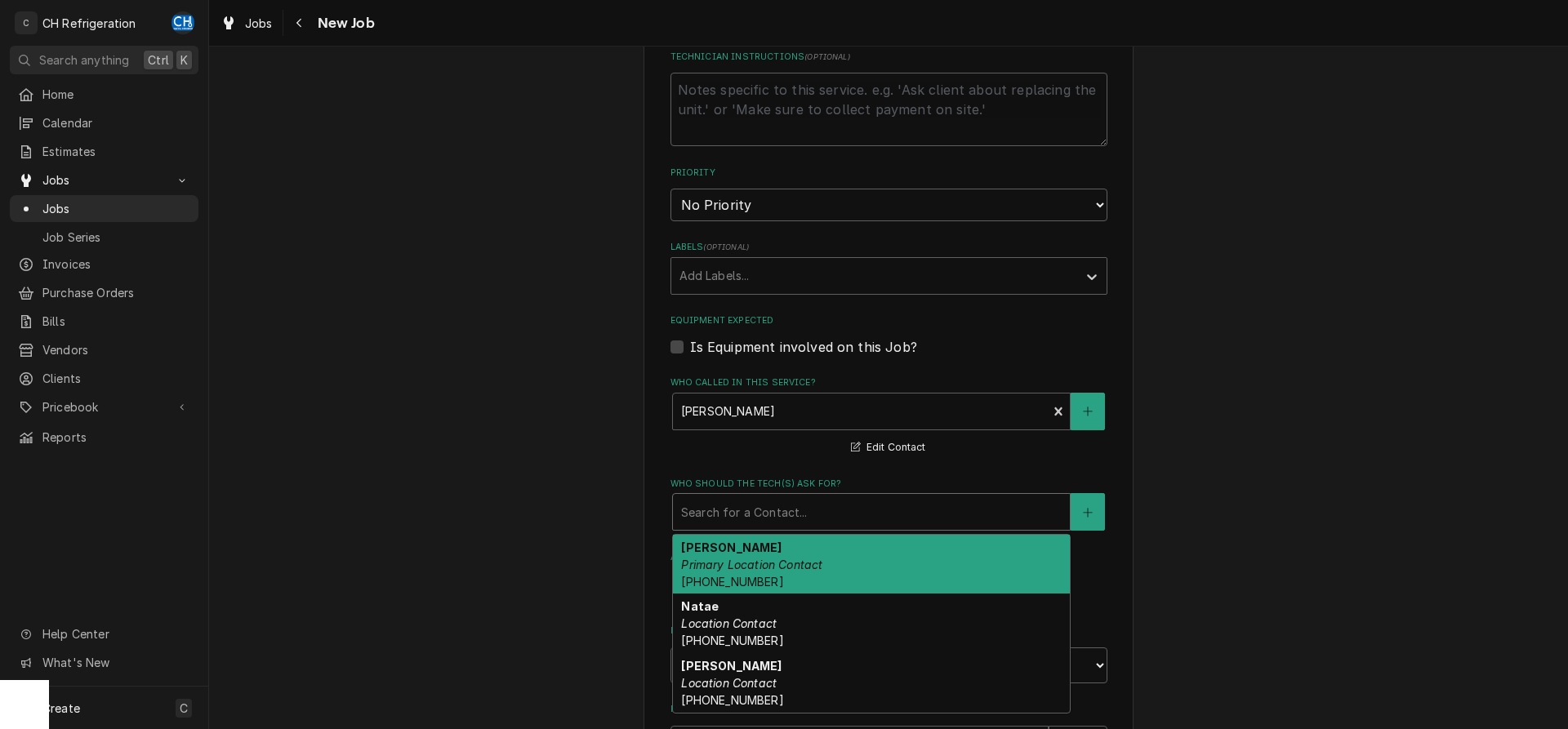
click at [815, 541] on div "Jannette Primary Location Contact (323) 270-9524" at bounding box center [871, 564] width 397 height 60
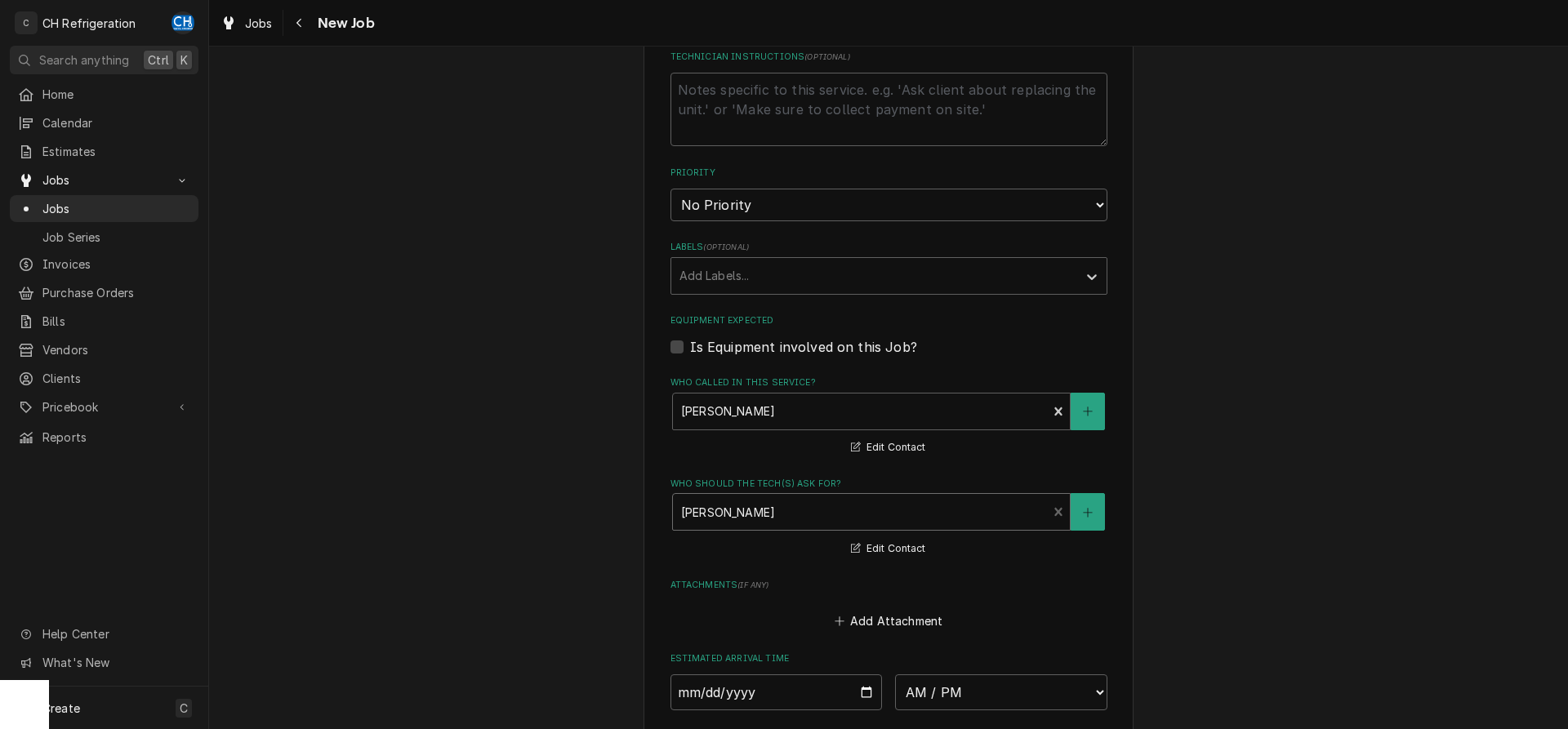
type textarea "x"
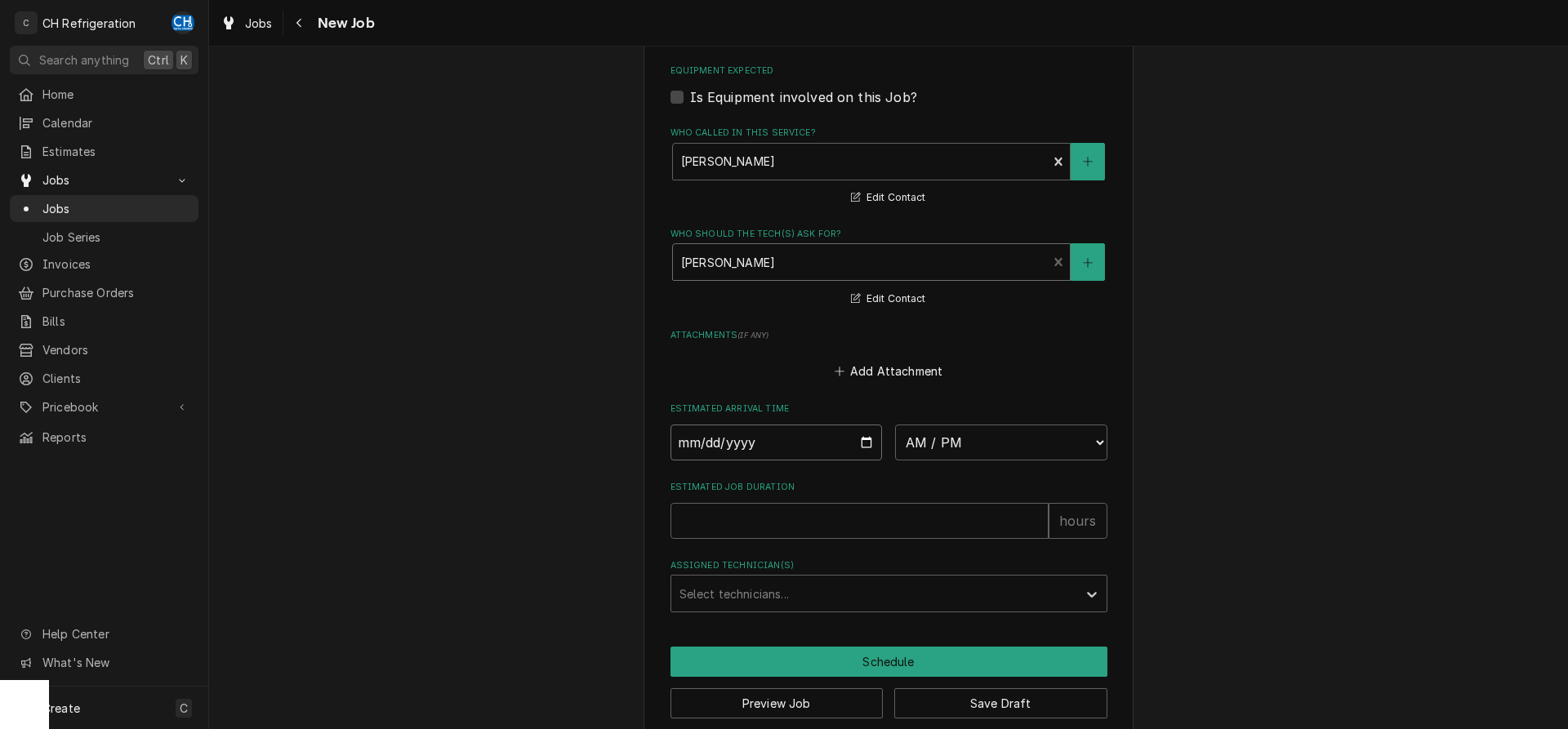
click at [868, 431] on input "Date" at bounding box center [777, 442] width 213 height 36
click at [867, 441] on input "Date" at bounding box center [777, 442] width 213 height 36
type input "2025-09-02"
type textarea "x"
click at [895, 425] on select "AM / PM 6:00 AM 6:15 AM 6:30 AM 6:45 AM 7:00 AM 7:15 AM 7:30 AM 7:45 AM 8:00 AM…" at bounding box center [1001, 442] width 213 height 36
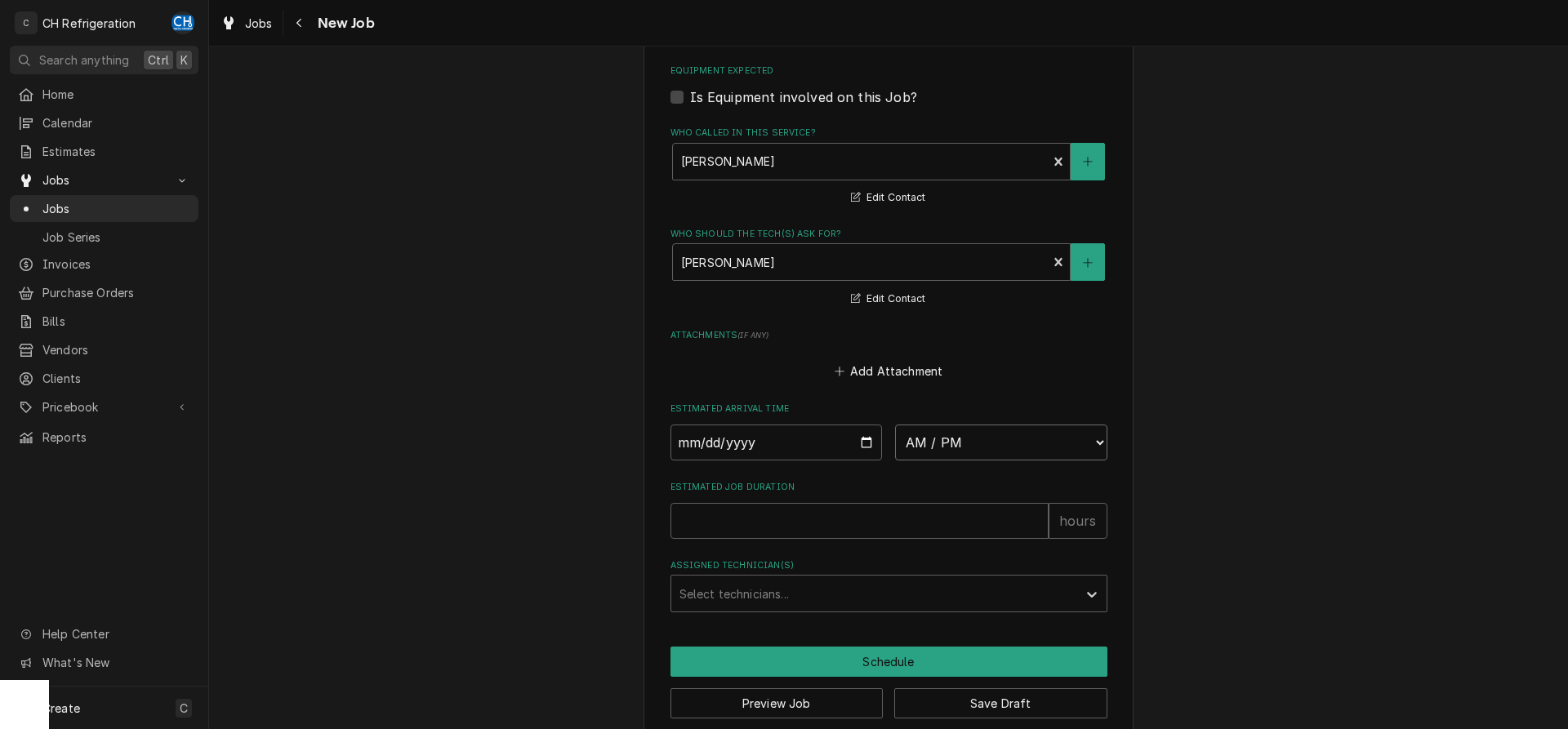
select select "11:00:00"
click option "11:00 AM" at bounding box center [0, 0] width 0 height 0
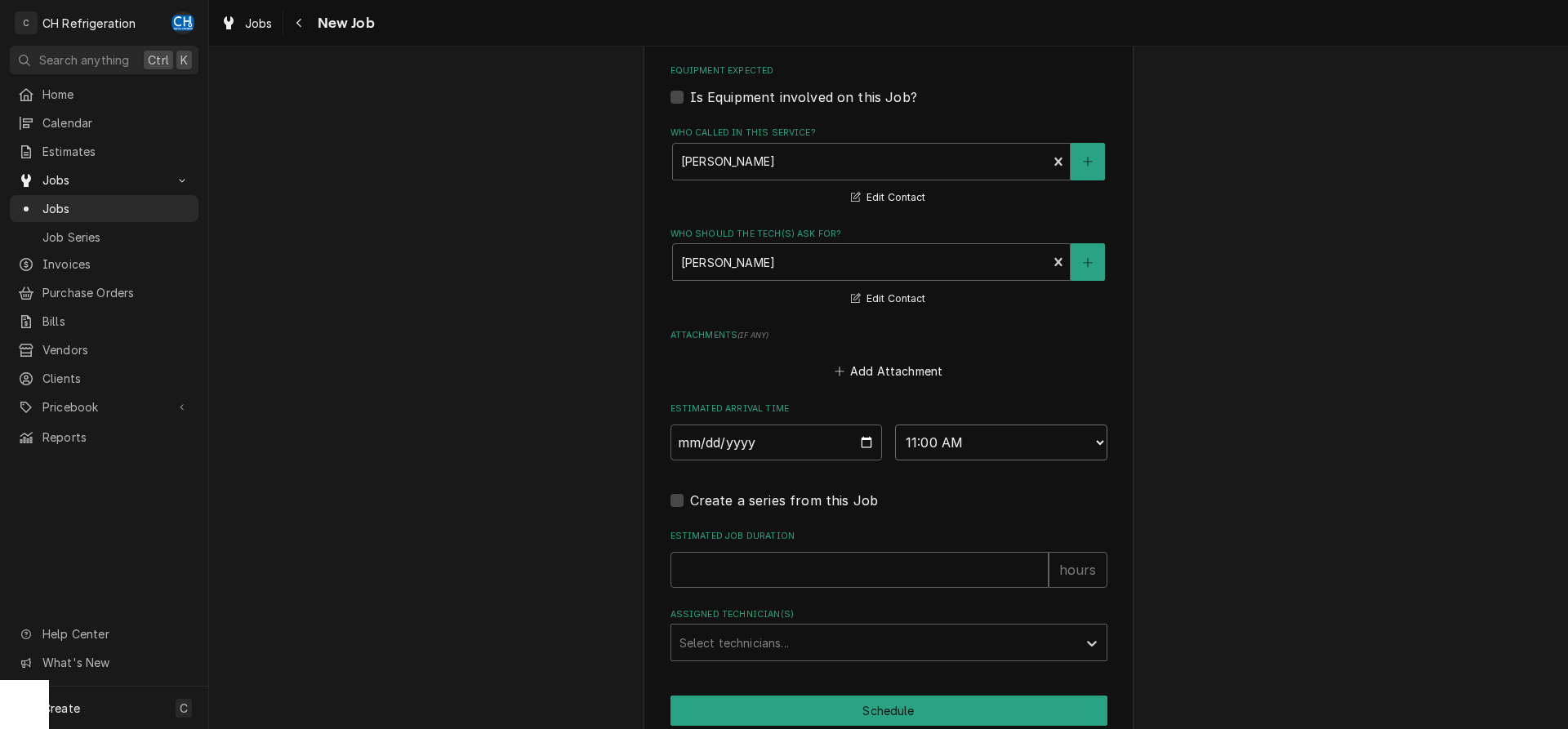
type textarea "x"
type input "1"
click at [1034, 563] on input "1" at bounding box center [859, 569] width 378 height 36
type textarea "x"
type input "2"
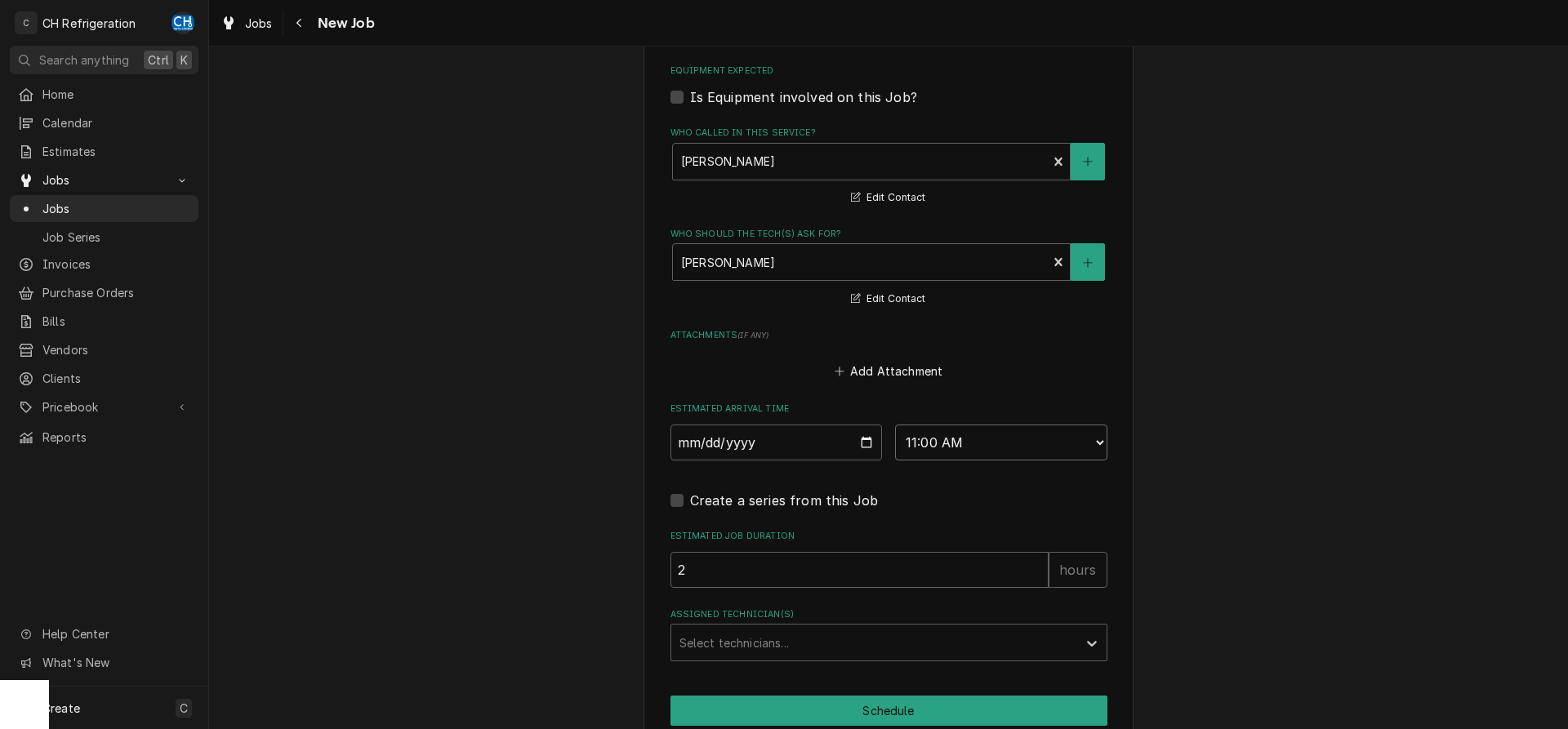
click at [1034, 563] on input "2" at bounding box center [859, 569] width 378 height 36
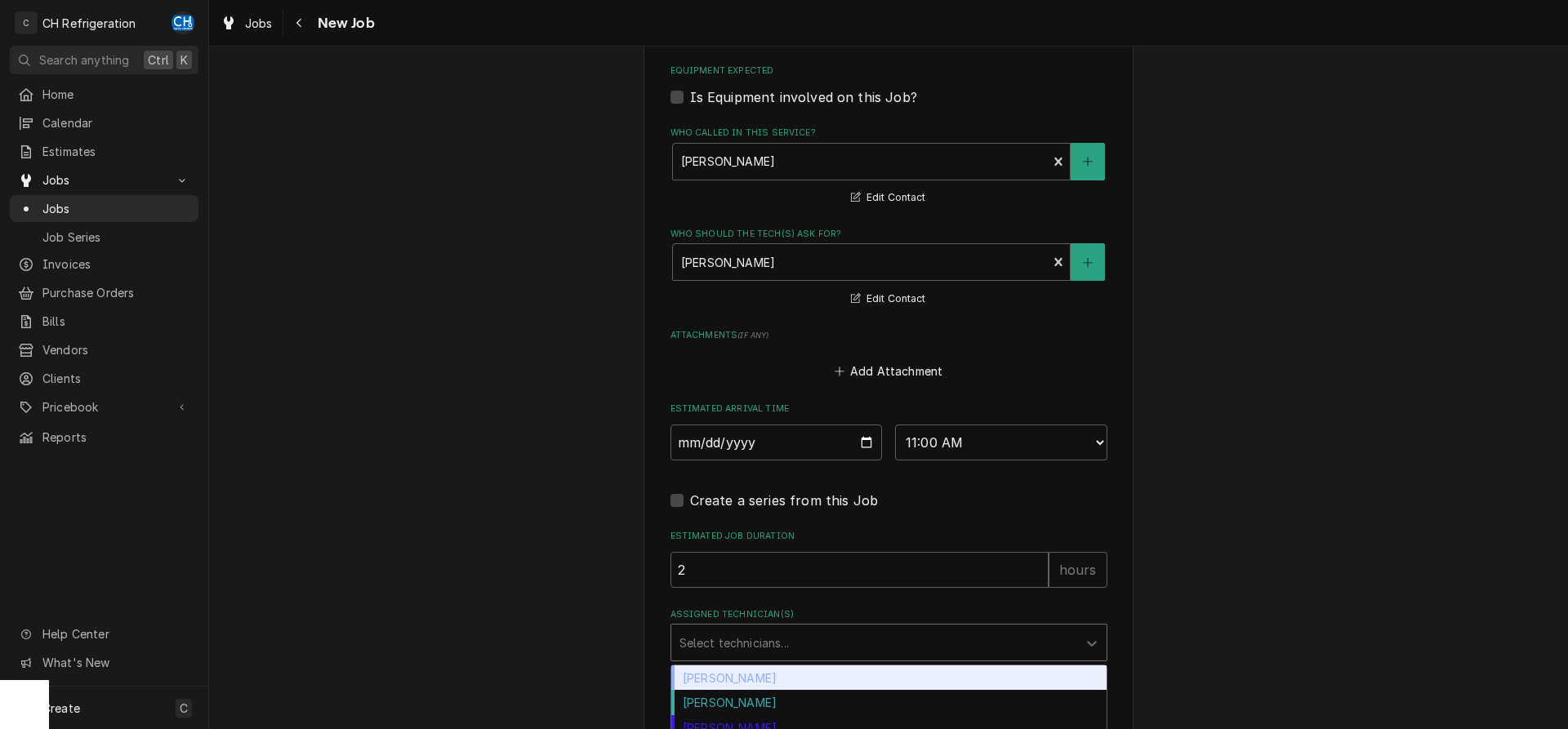
click at [871, 630] on div "Assigned Technician(s)" at bounding box center [874, 643] width 390 height 29
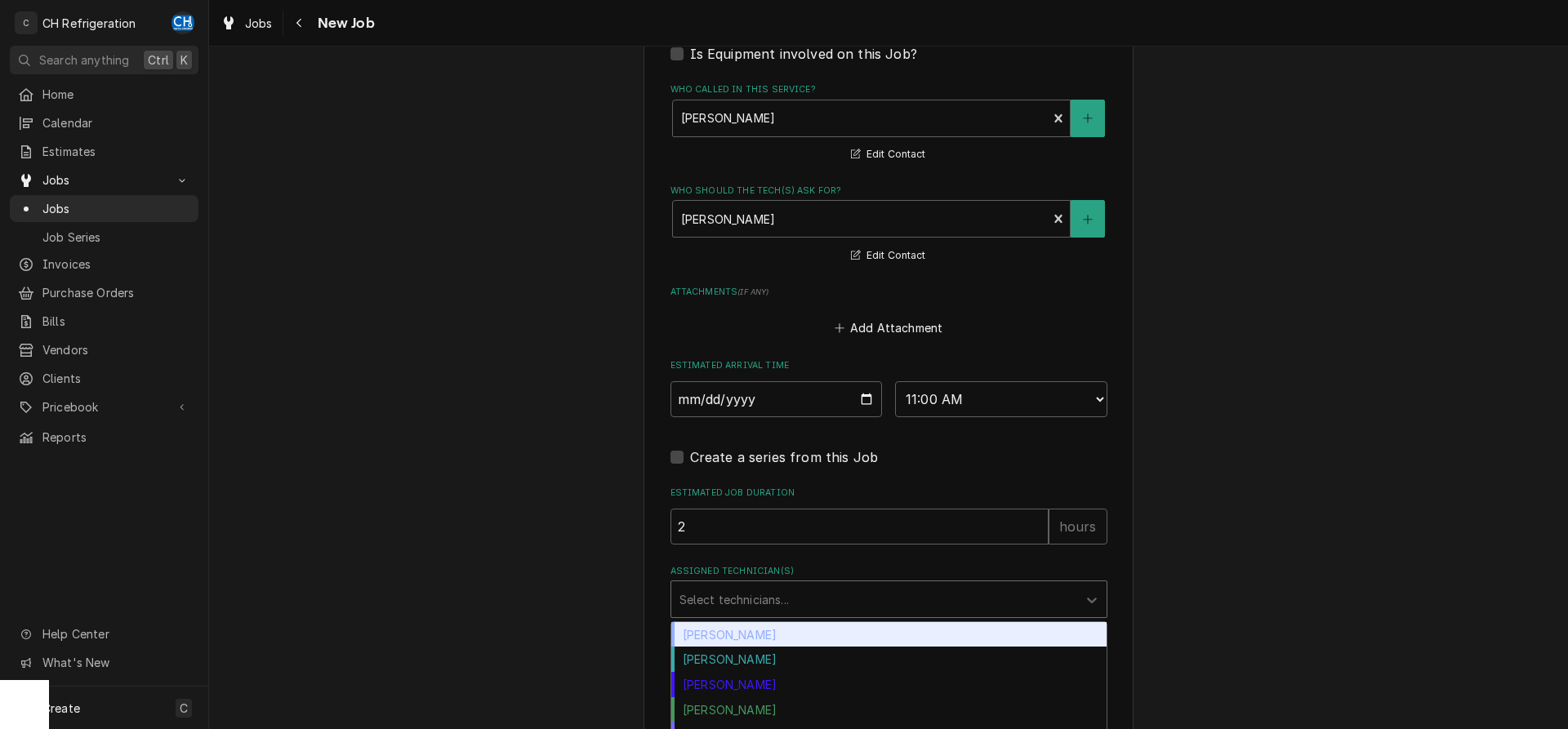
scroll to position [1072, 0]
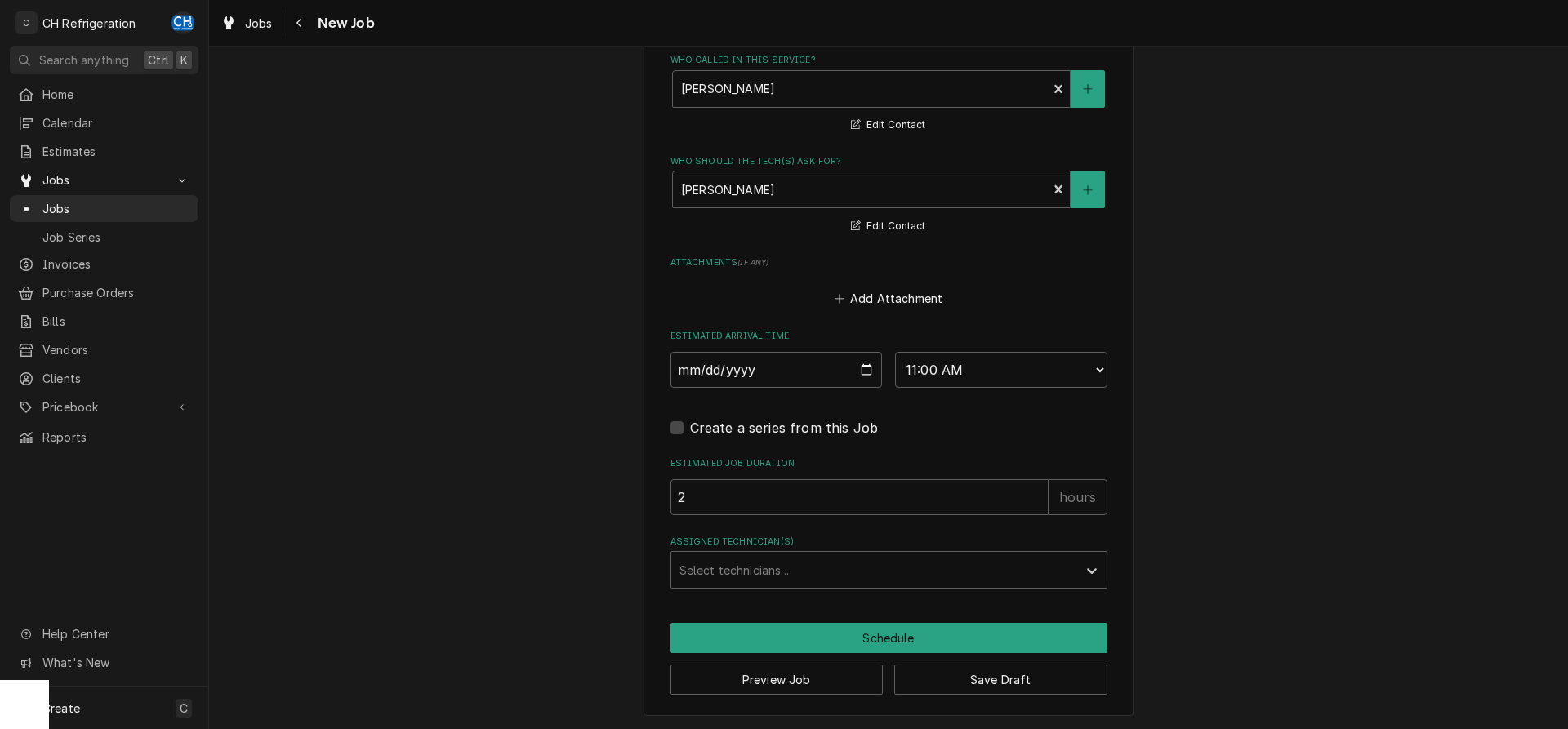
drag, startPoint x: 806, startPoint y: 611, endPoint x: 812, endPoint y: 596, distance: 16.2
click at [812, 577] on div "Assigned Technician(s)" at bounding box center [874, 570] width 390 height 29
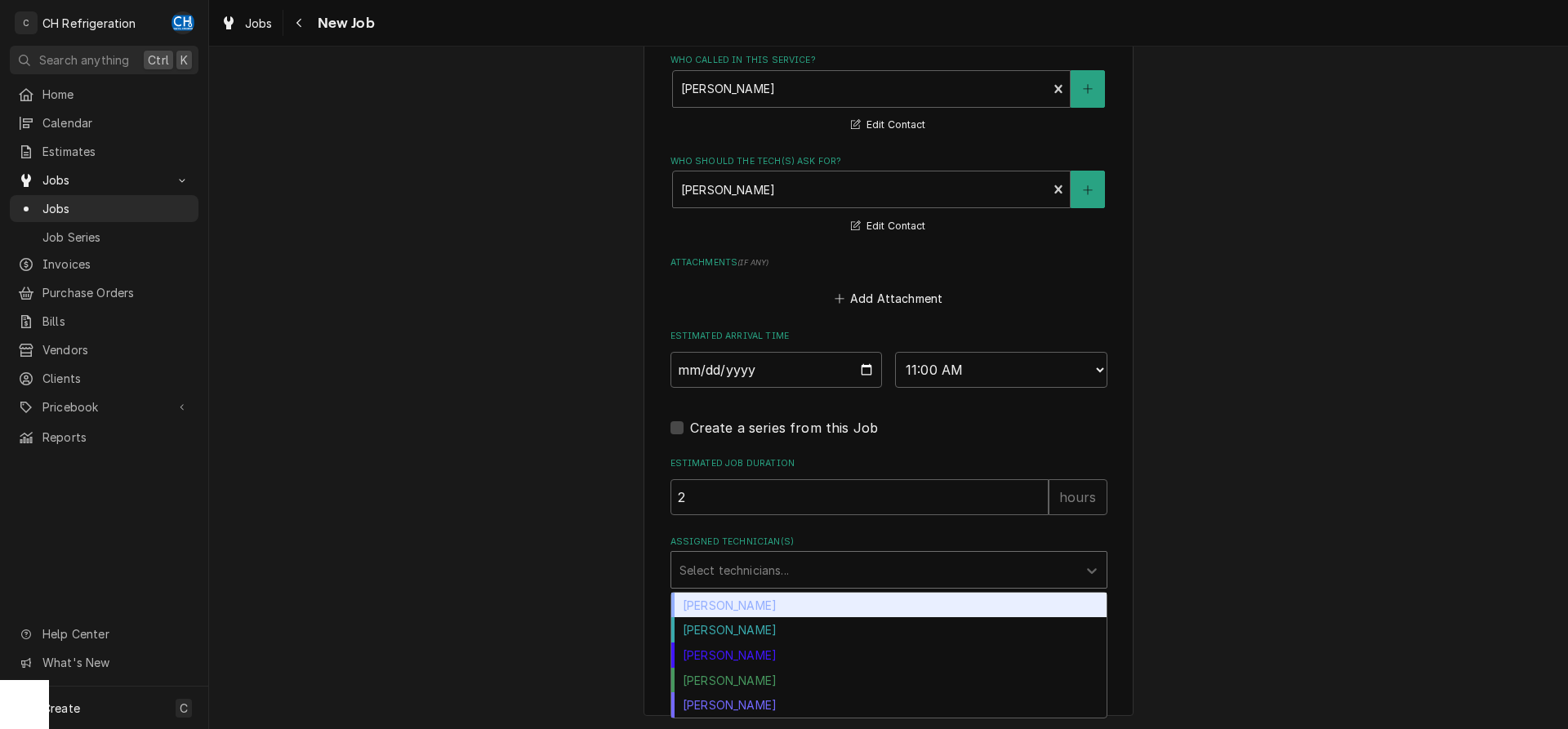
click at [776, 604] on div "Chris Hiraga" at bounding box center [889, 605] width 436 height 26
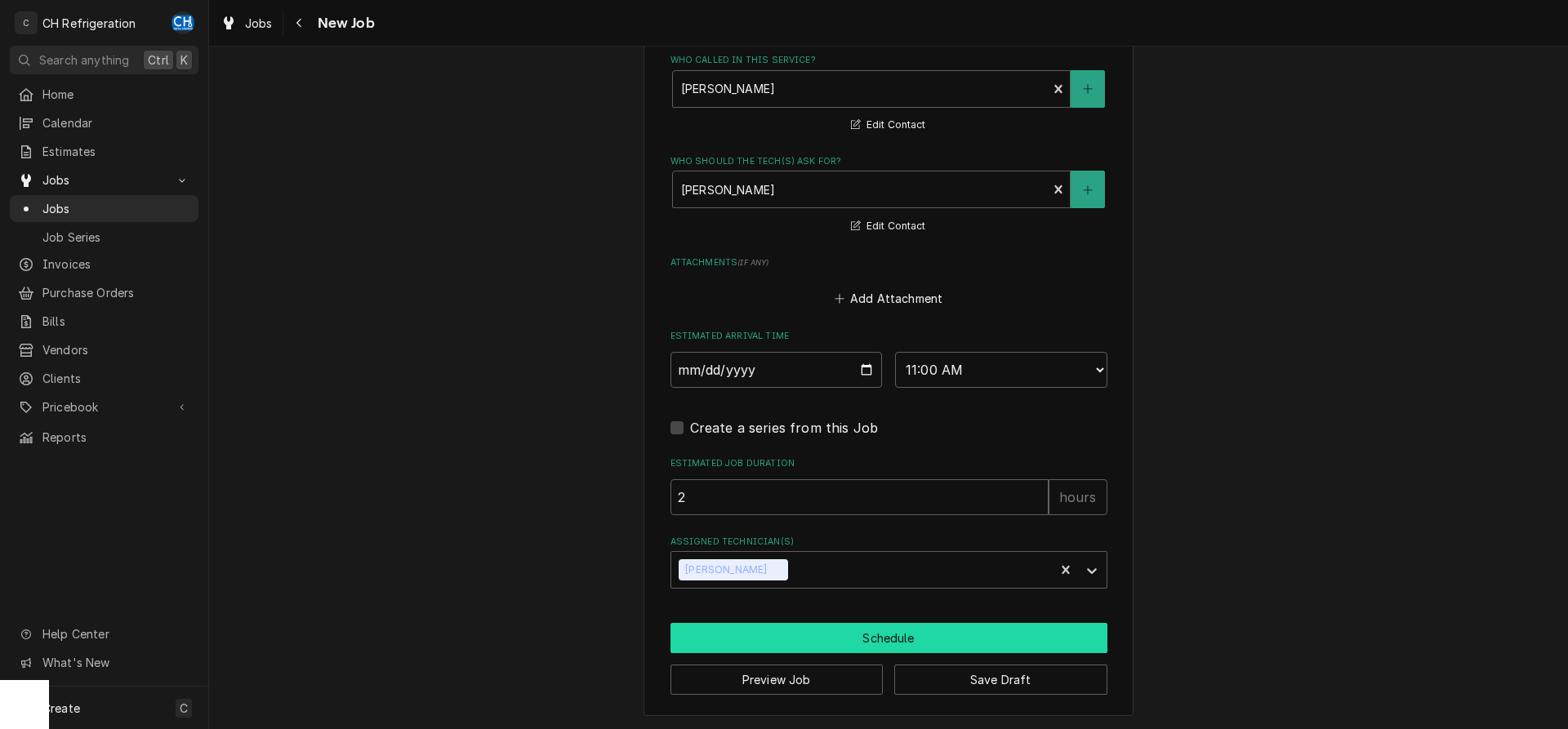
click at [784, 635] on button "Schedule" at bounding box center [889, 637] width 436 height 30
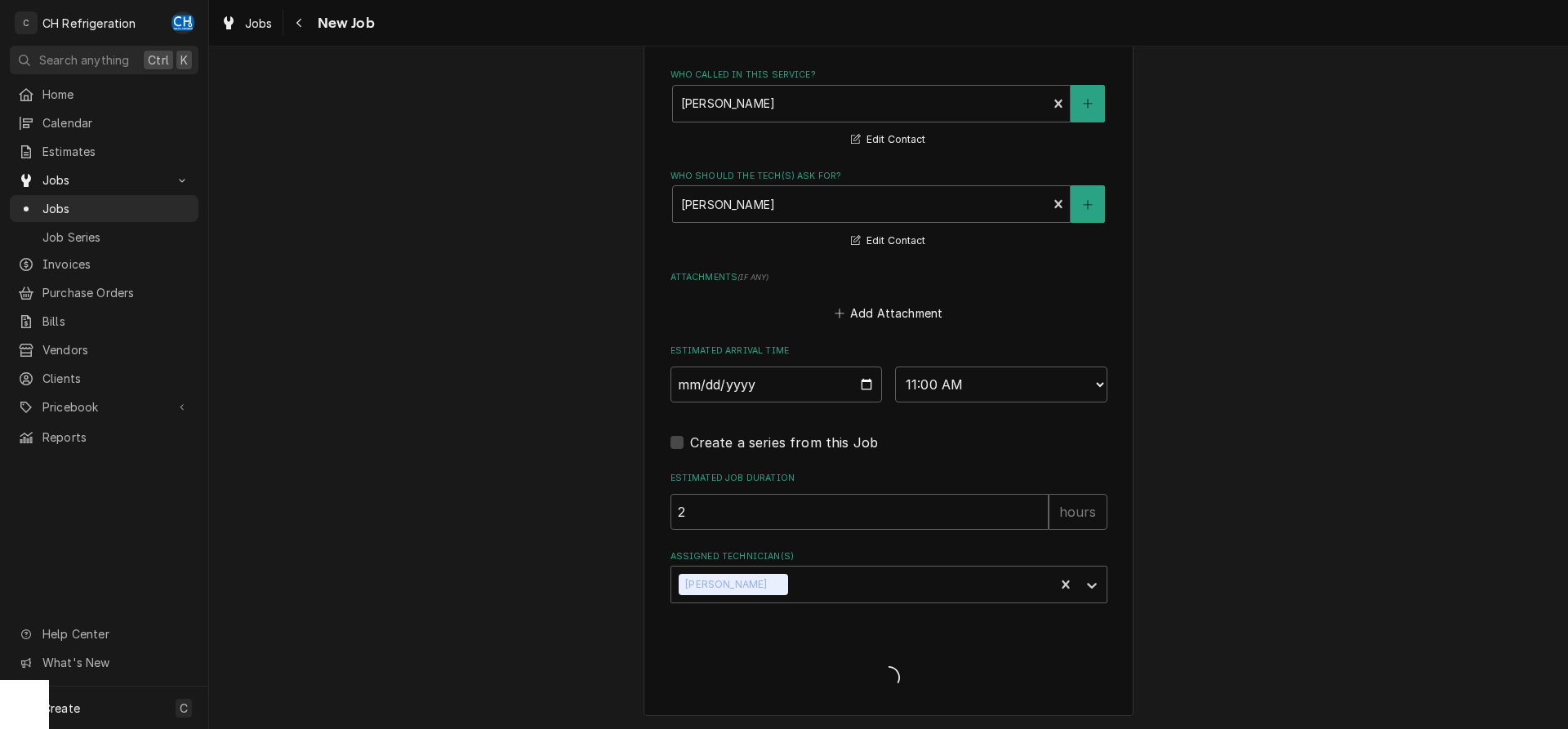
type textarea "x"
